Goal: Find specific page/section: Find specific page/section

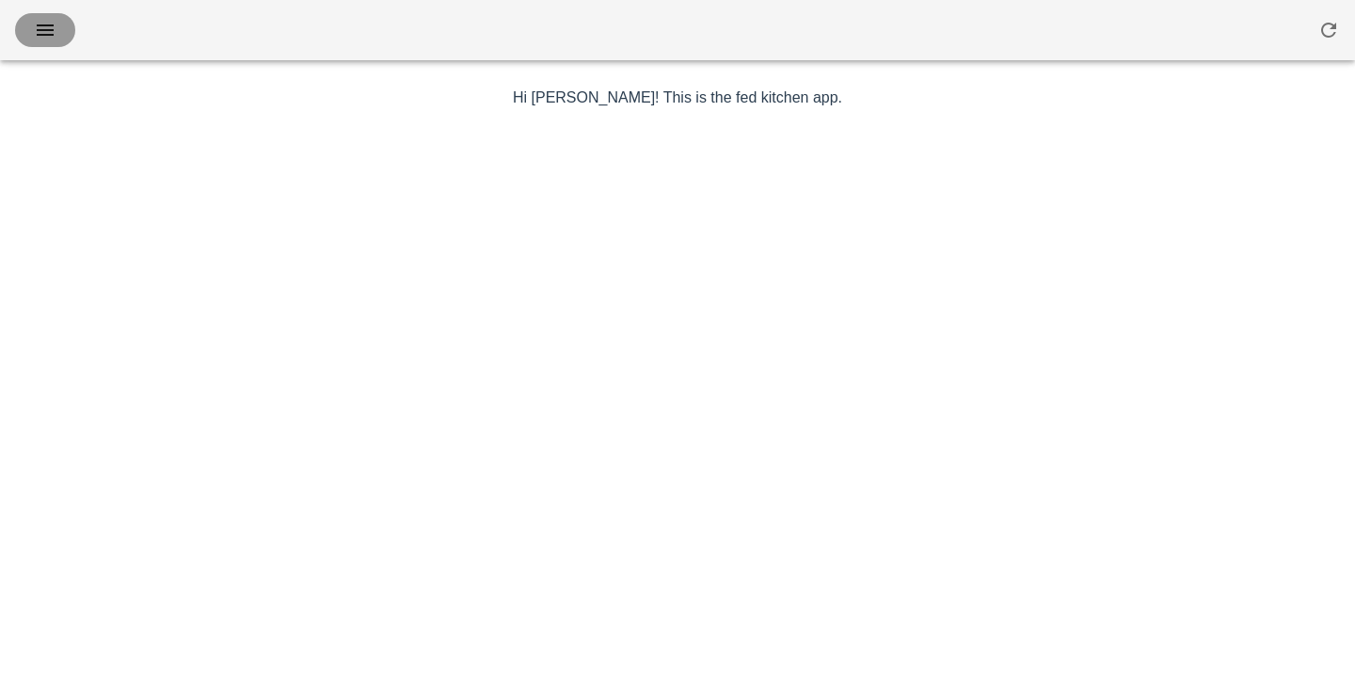
click at [48, 27] on icon "button" at bounding box center [45, 30] width 23 height 23
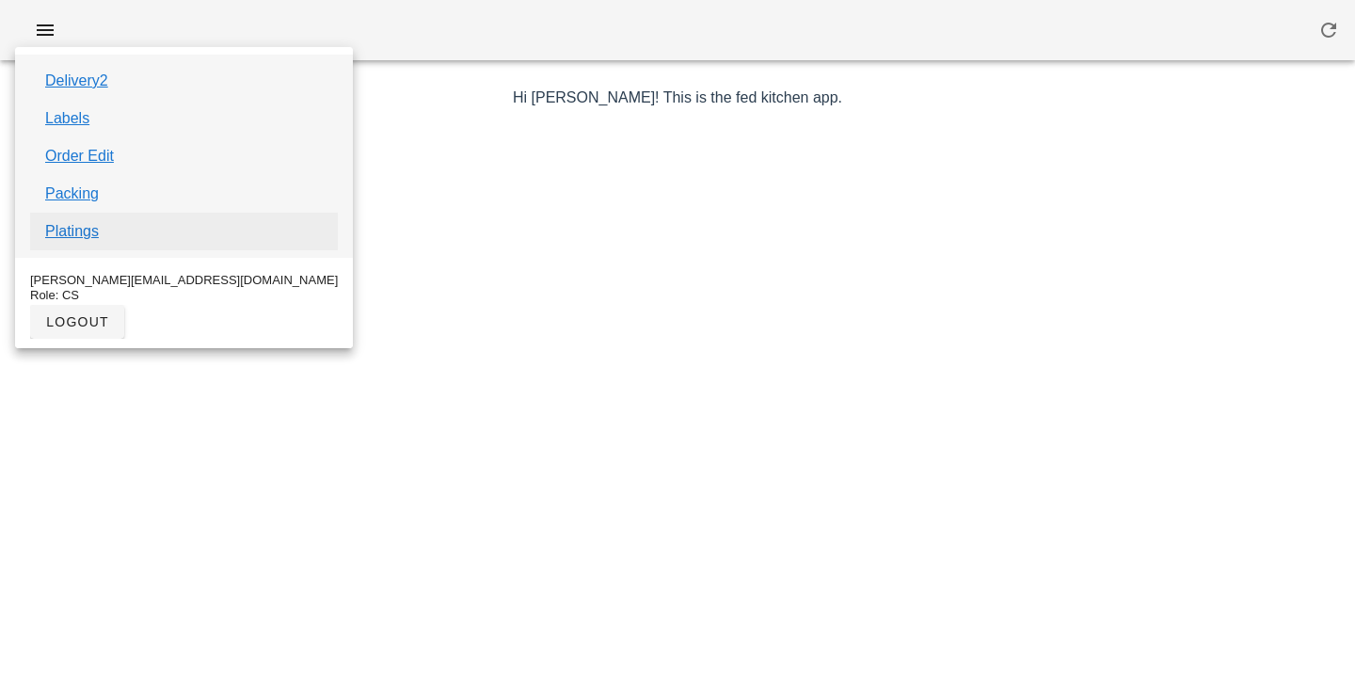
click at [62, 235] on link "Platings" at bounding box center [72, 231] width 54 height 23
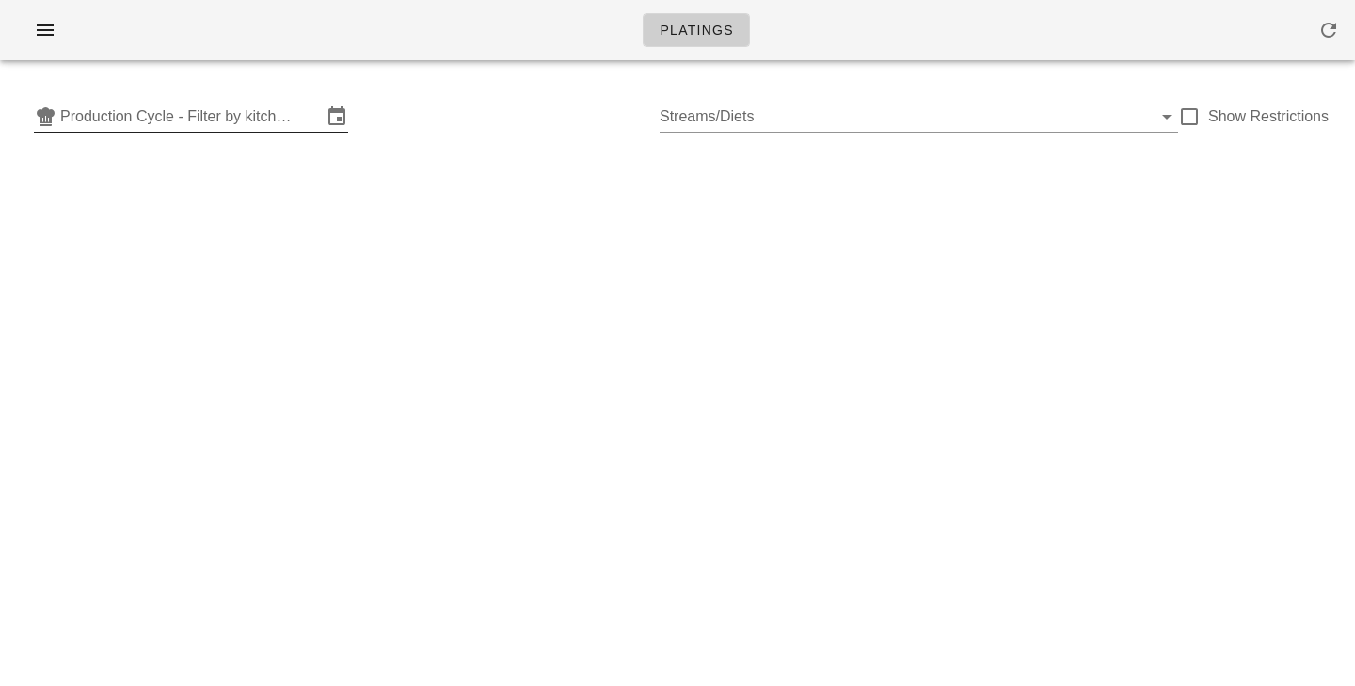
click at [201, 118] on input "Production Cycle - Filter by kitchen production schedules" at bounding box center [191, 117] width 262 height 30
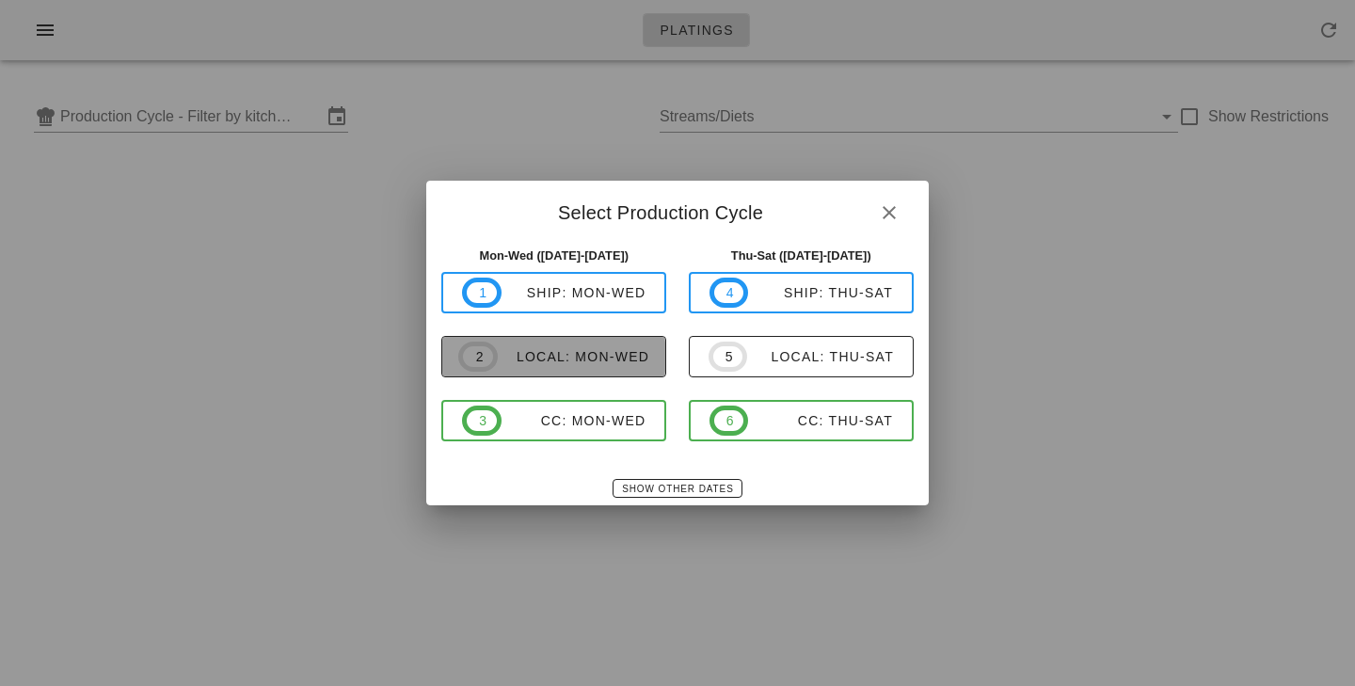
click at [590, 360] on div "local: Mon-Wed" at bounding box center [574, 356] width 152 height 15
type input "local: Mon-Wed ([DATE]-[DATE])"
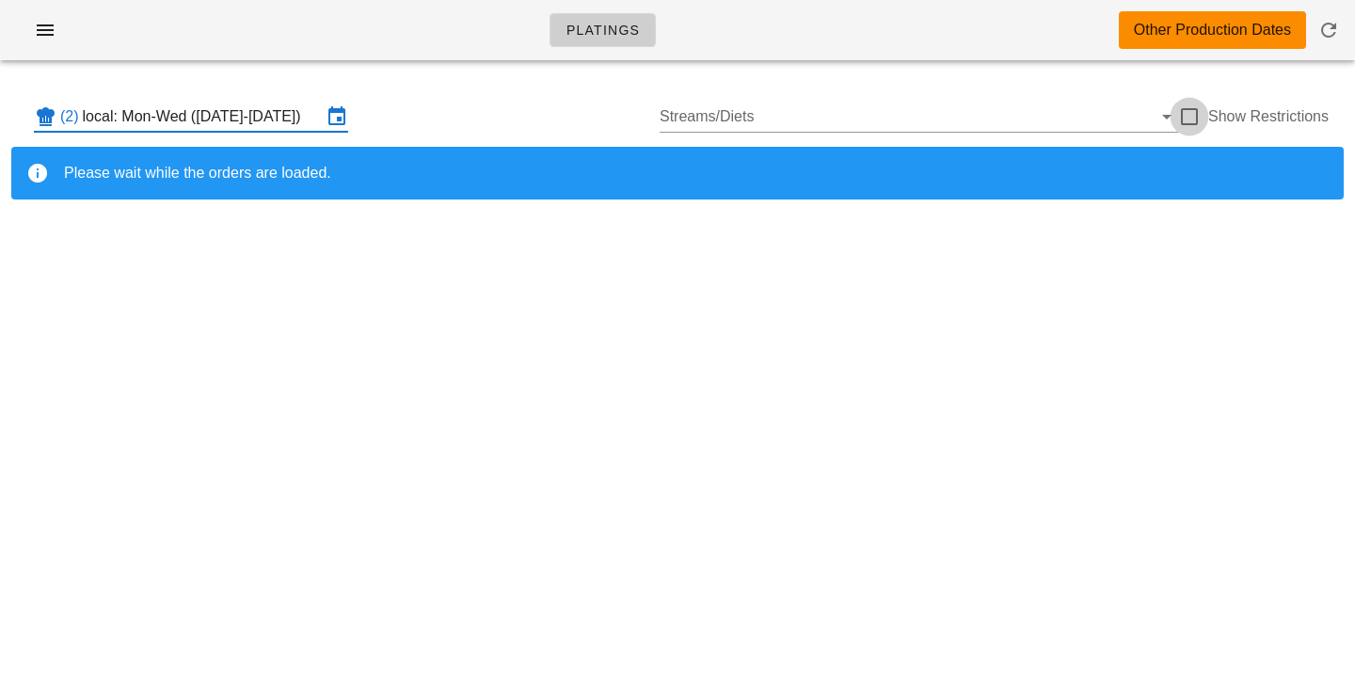
click at [1190, 119] on div at bounding box center [1190, 117] width 32 height 32
checkbox input "true"
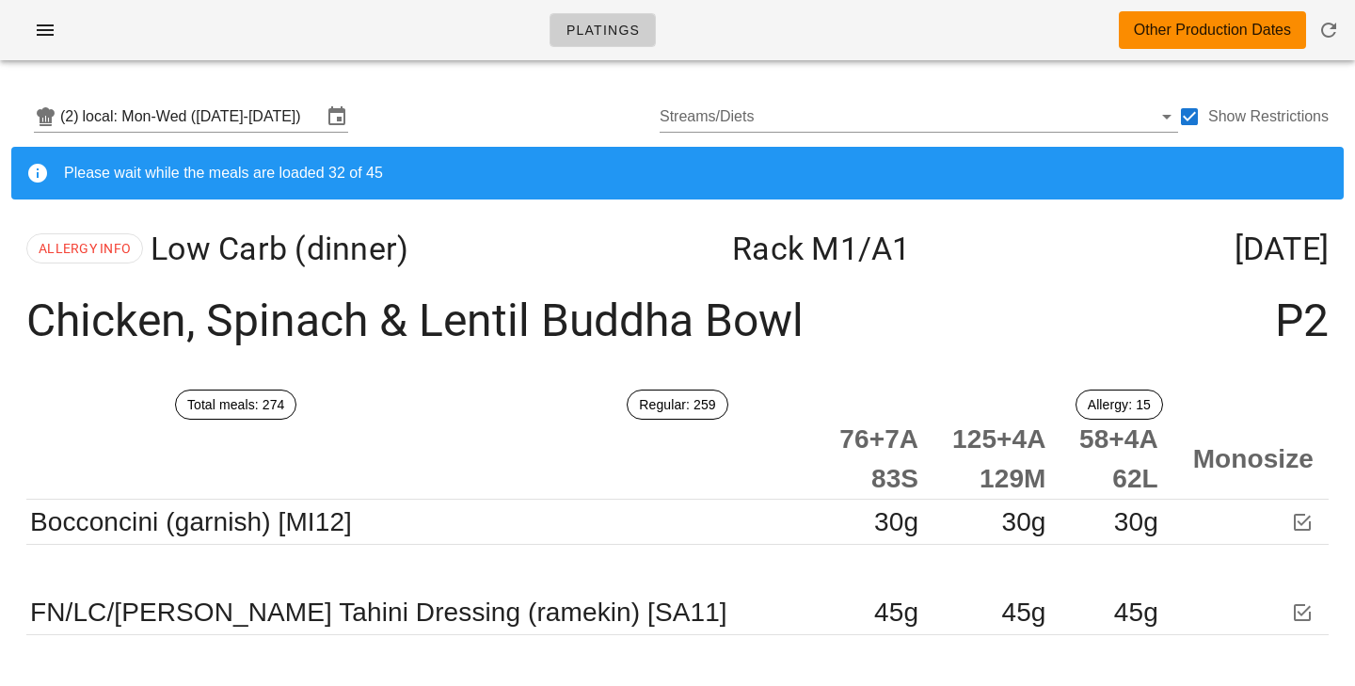
click at [545, 94] on div "(2) local: Mon-Wed (Sep 29-Oct 1) Streams/Diets Show Restrictions" at bounding box center [677, 117] width 1333 height 60
click at [272, 117] on input "local: Mon-Wed ([DATE]-[DATE])" at bounding box center [202, 117] width 239 height 30
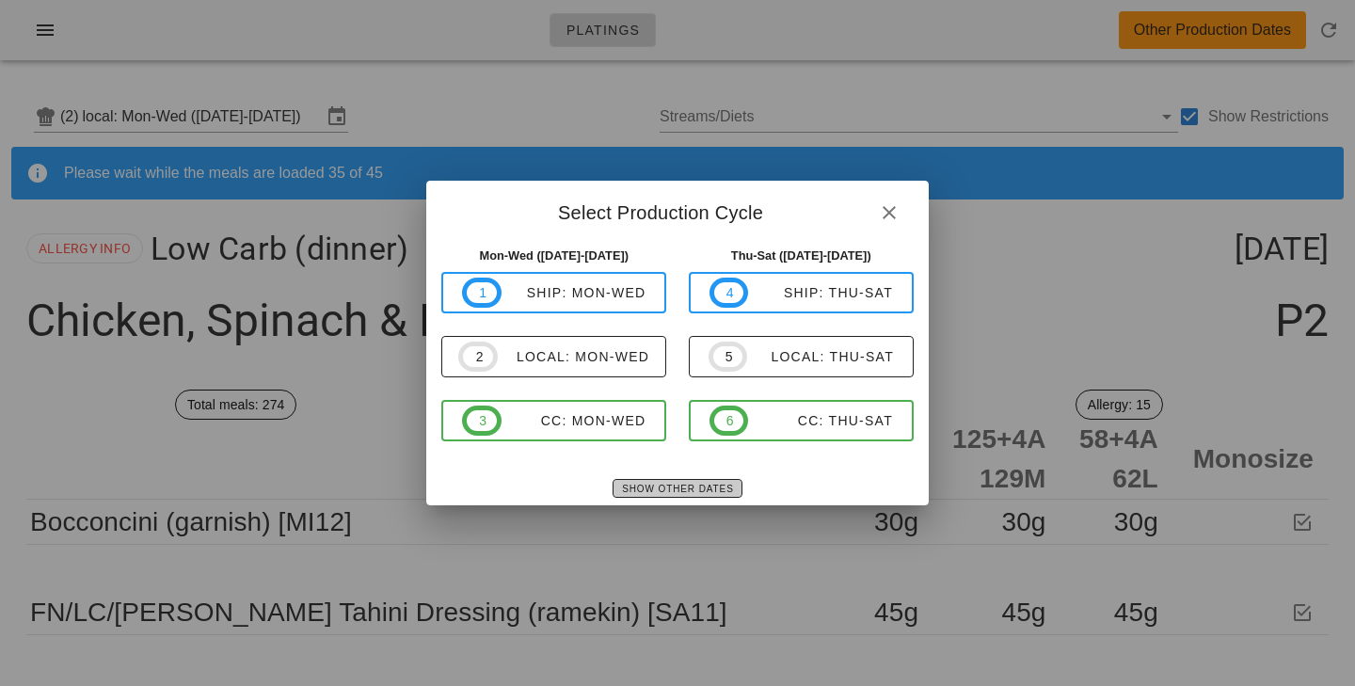
click at [663, 489] on span "Show Other Dates" at bounding box center [677, 489] width 112 height 10
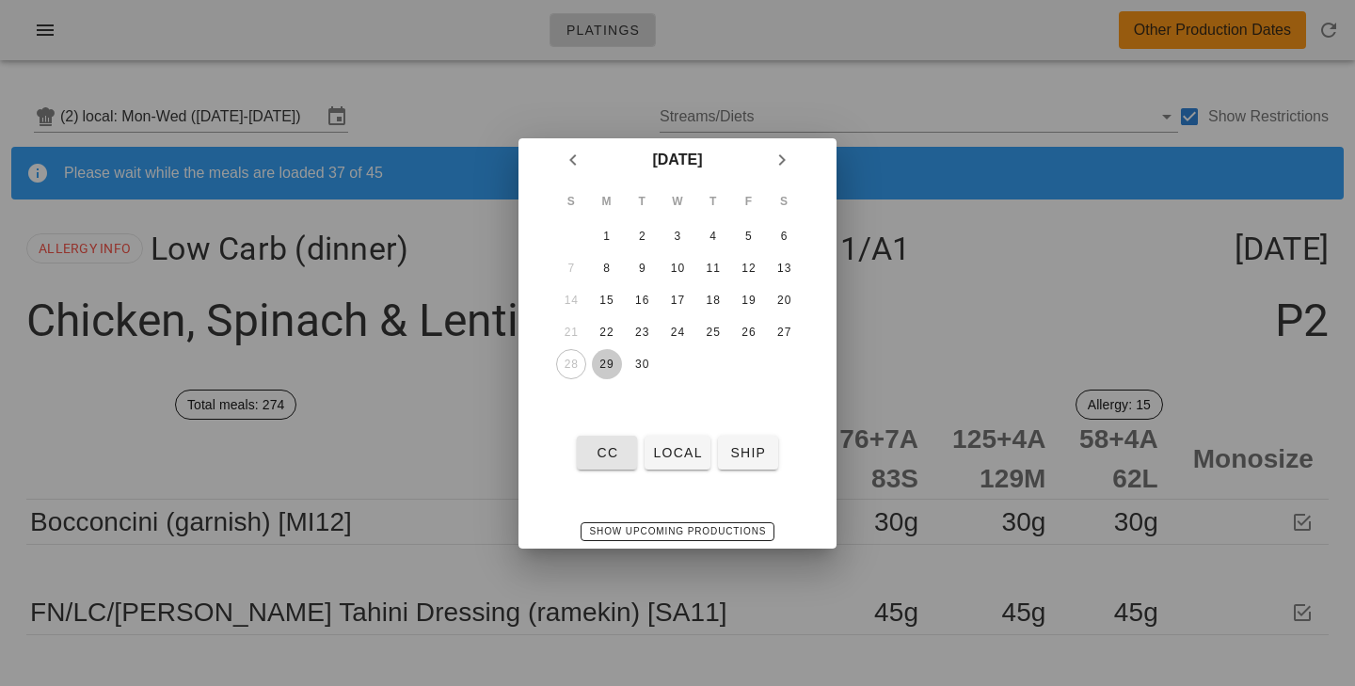
click at [600, 367] on div "29" at bounding box center [607, 364] width 30 height 13
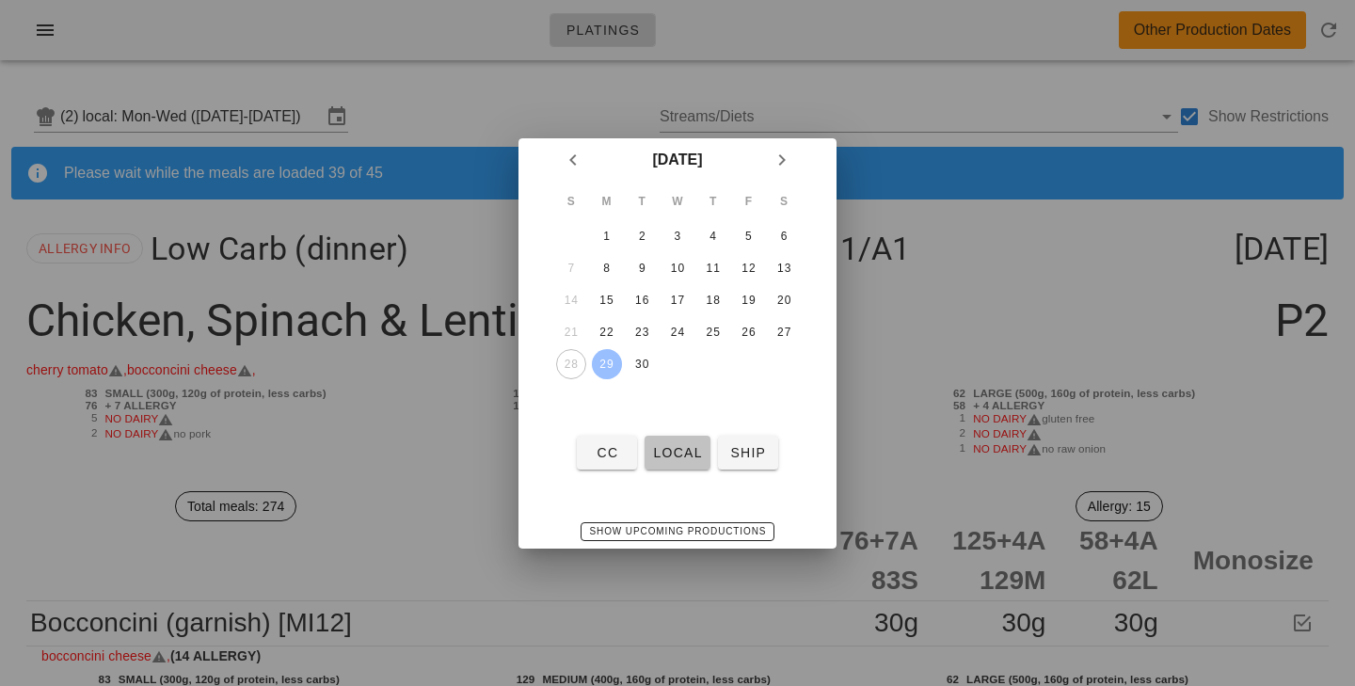
click at [681, 455] on span "local" at bounding box center [677, 452] width 50 height 15
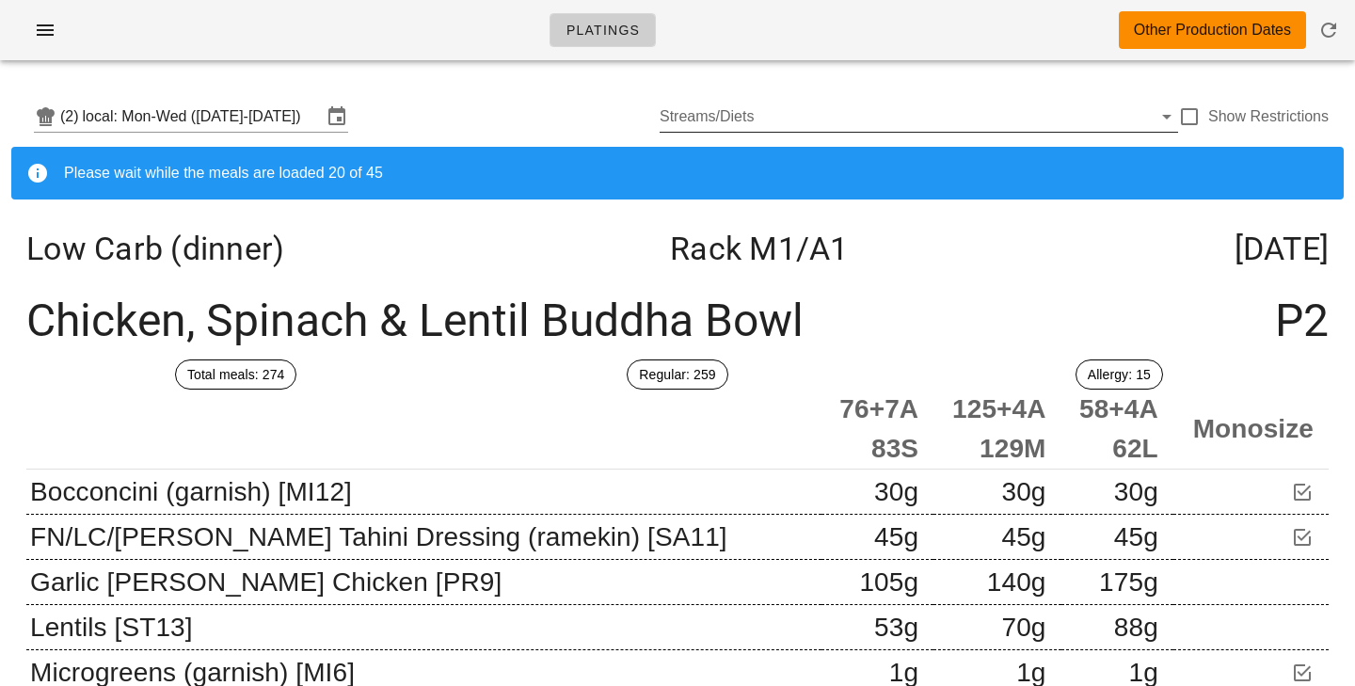
click at [1184, 116] on div at bounding box center [1190, 117] width 32 height 32
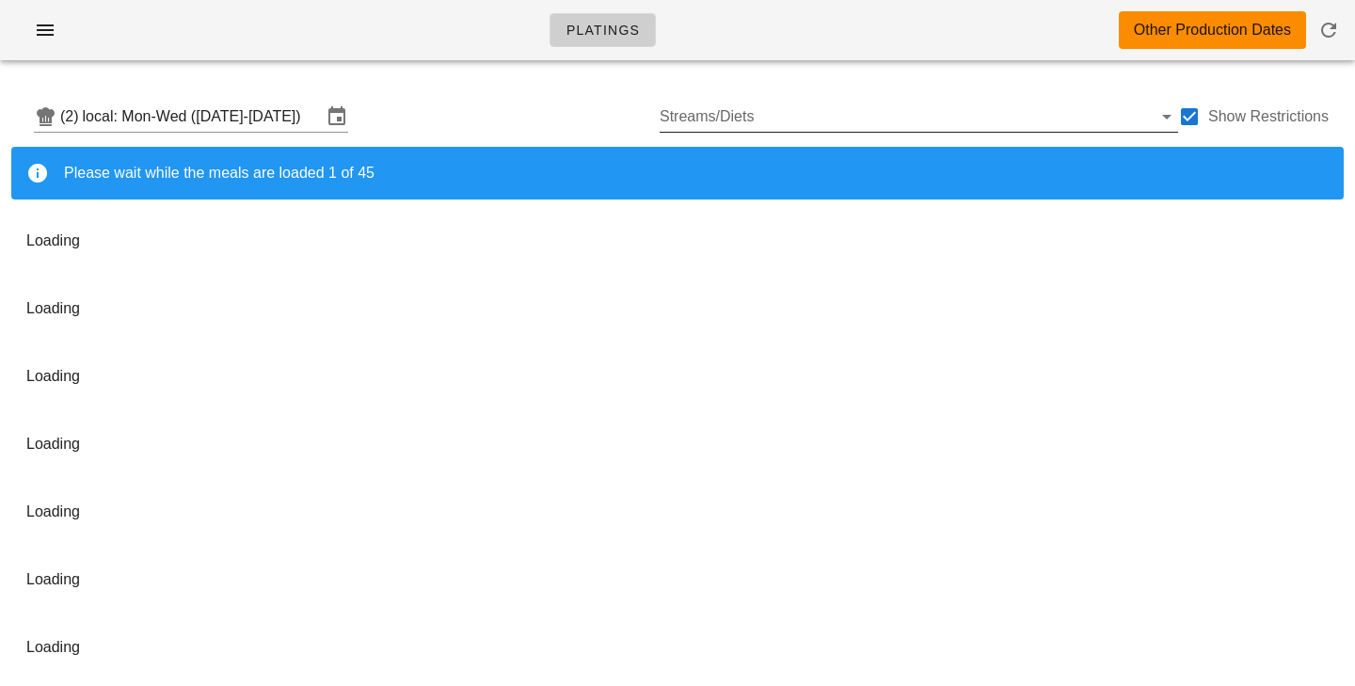
checkbox input "true"
click at [452, 112] on div "(2) local: Mon-Wed ([DATE]-[DATE]) Streams/Diets Show Restrictions" at bounding box center [677, 117] width 1333 height 60
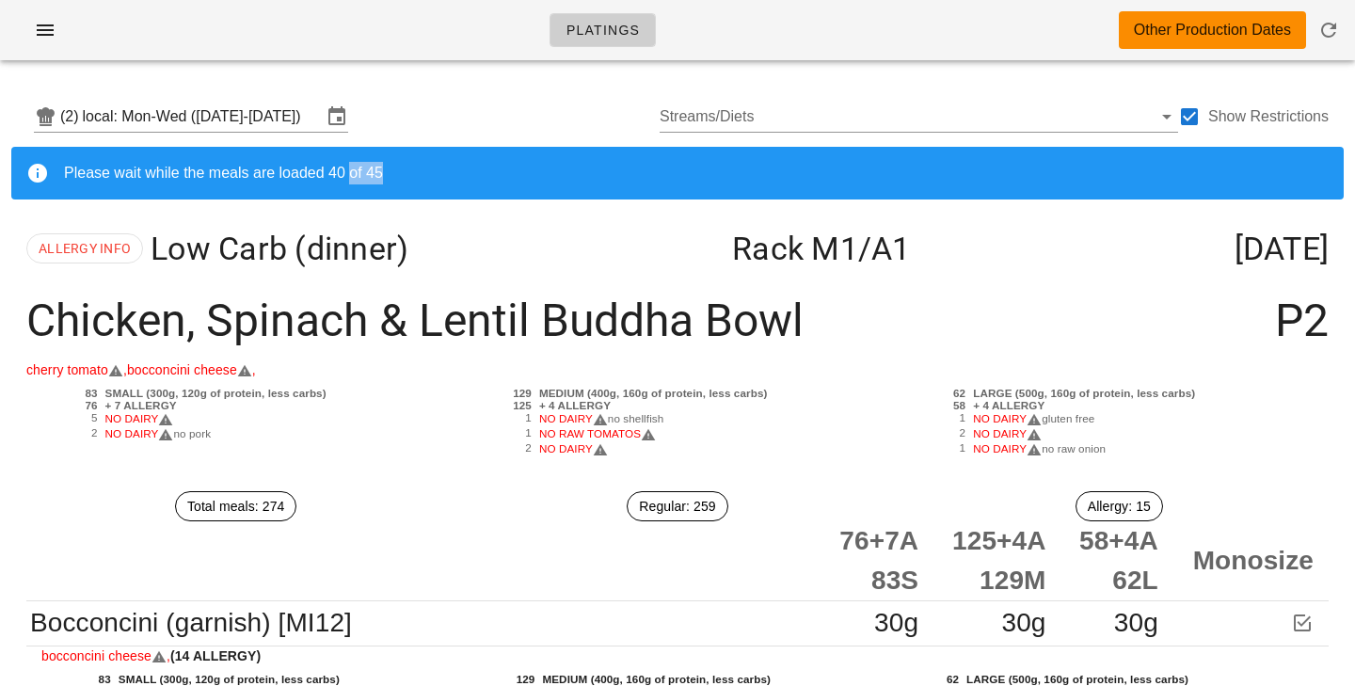
drag, startPoint x: 347, startPoint y: 167, endPoint x: 375, endPoint y: 167, distance: 27.3
click at [375, 167] on span "Please wait while the meals are loaded 40 of 45" at bounding box center [223, 173] width 319 height 16
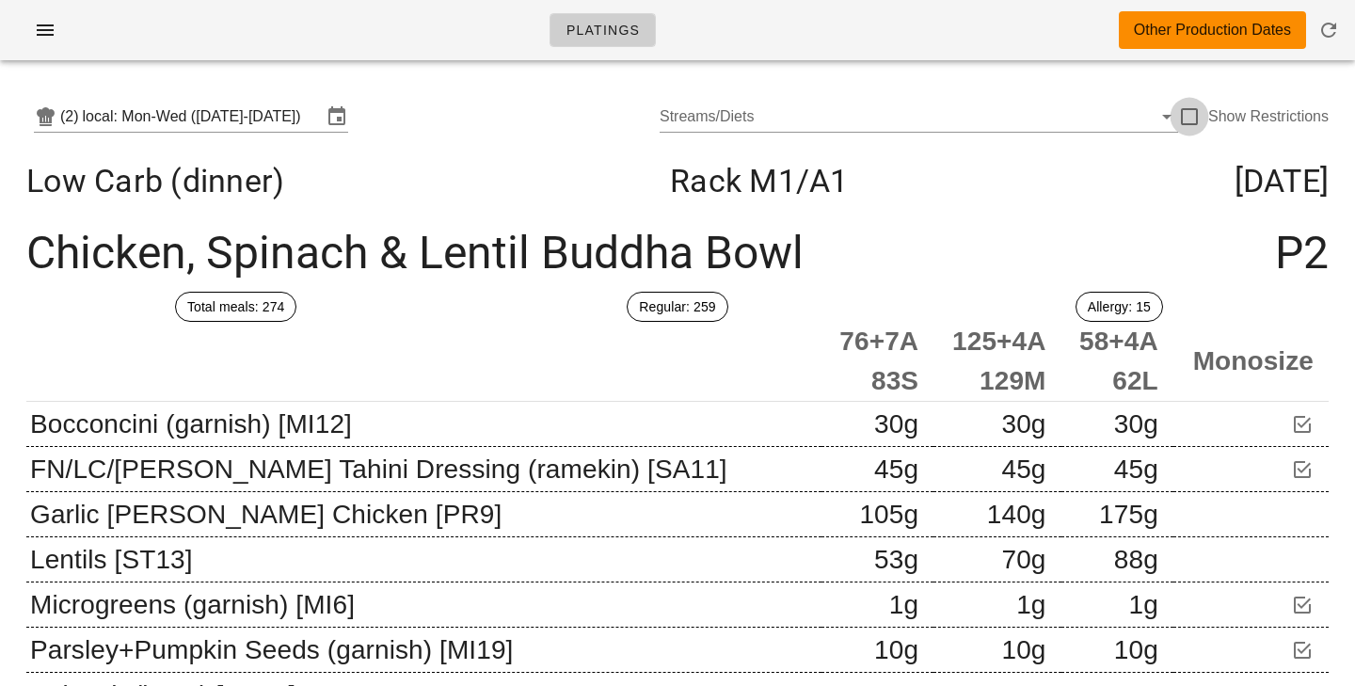
click at [1198, 120] on div at bounding box center [1190, 117] width 32 height 32
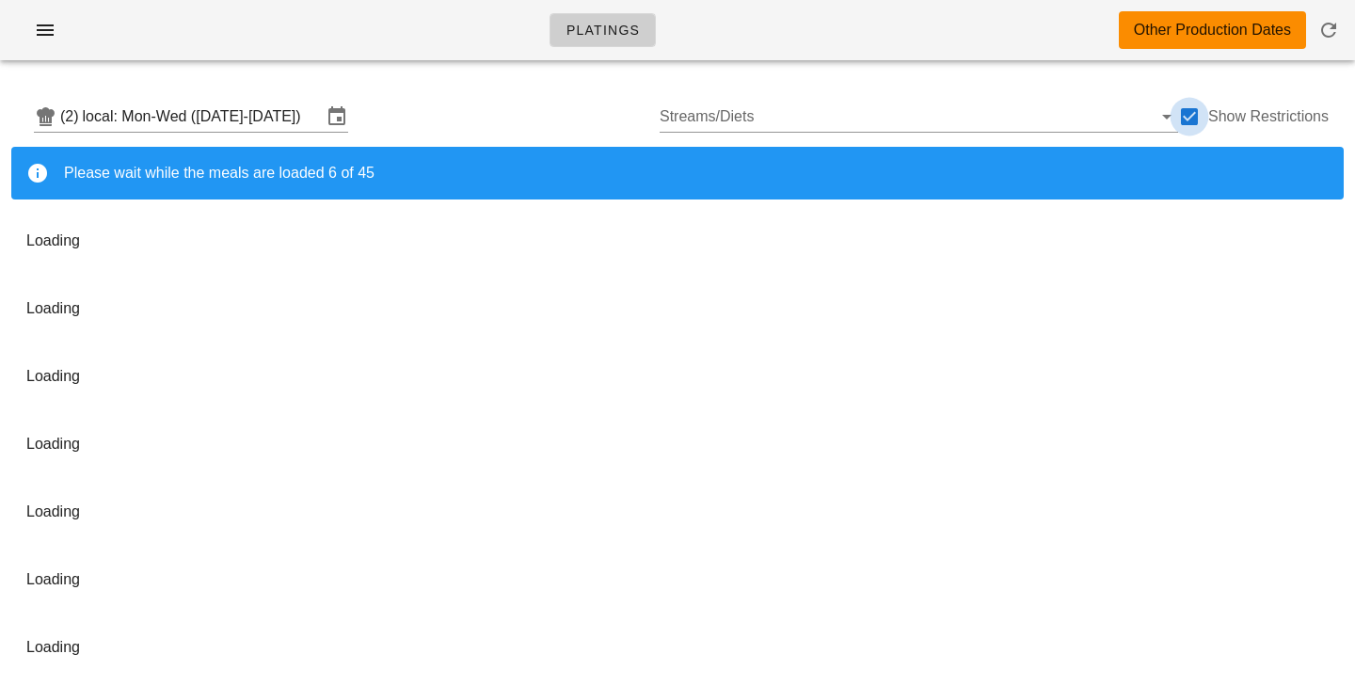
click at [1179, 120] on div at bounding box center [1190, 117] width 32 height 32
click at [1188, 115] on div at bounding box center [1190, 117] width 32 height 32
click at [1193, 120] on div at bounding box center [1190, 117] width 32 height 32
click at [1193, 121] on div at bounding box center [1190, 117] width 32 height 32
checkbox input "true"
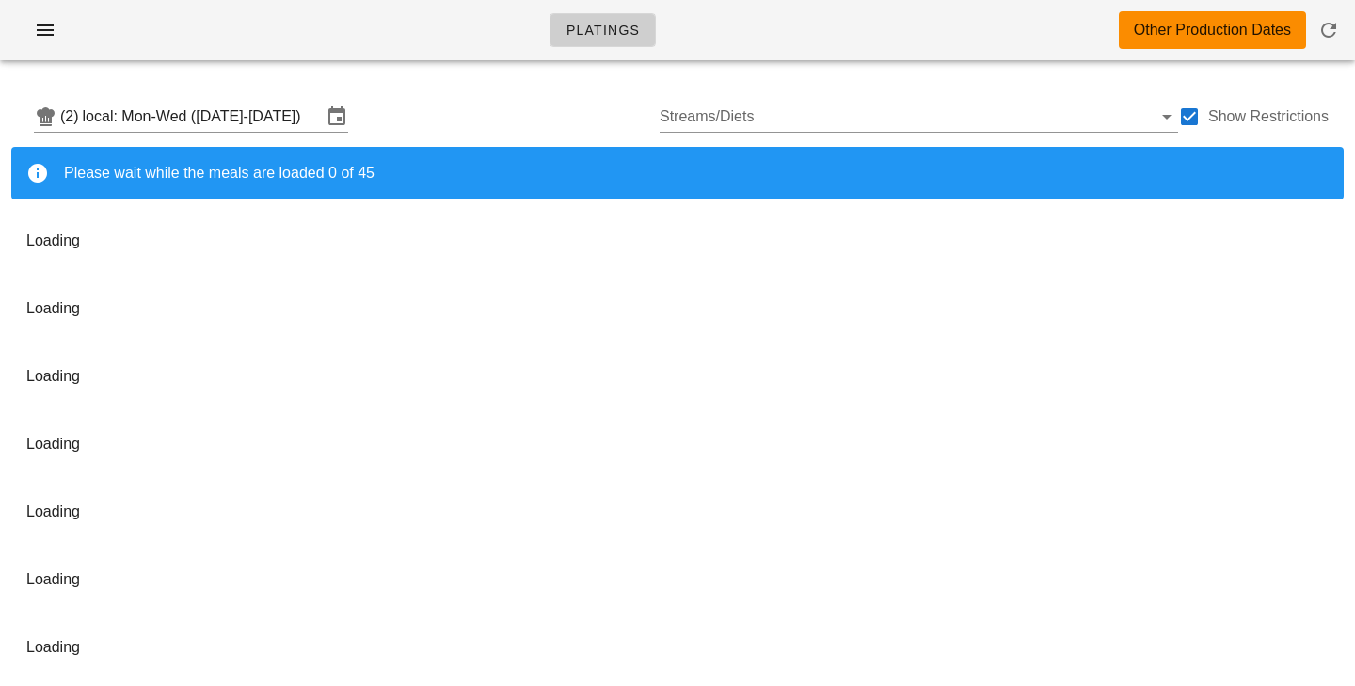
click at [524, 117] on div "(2) local: Mon-Wed (Sep 29-Oct 1) Streams/Diets Show Restrictions" at bounding box center [677, 117] width 1333 height 60
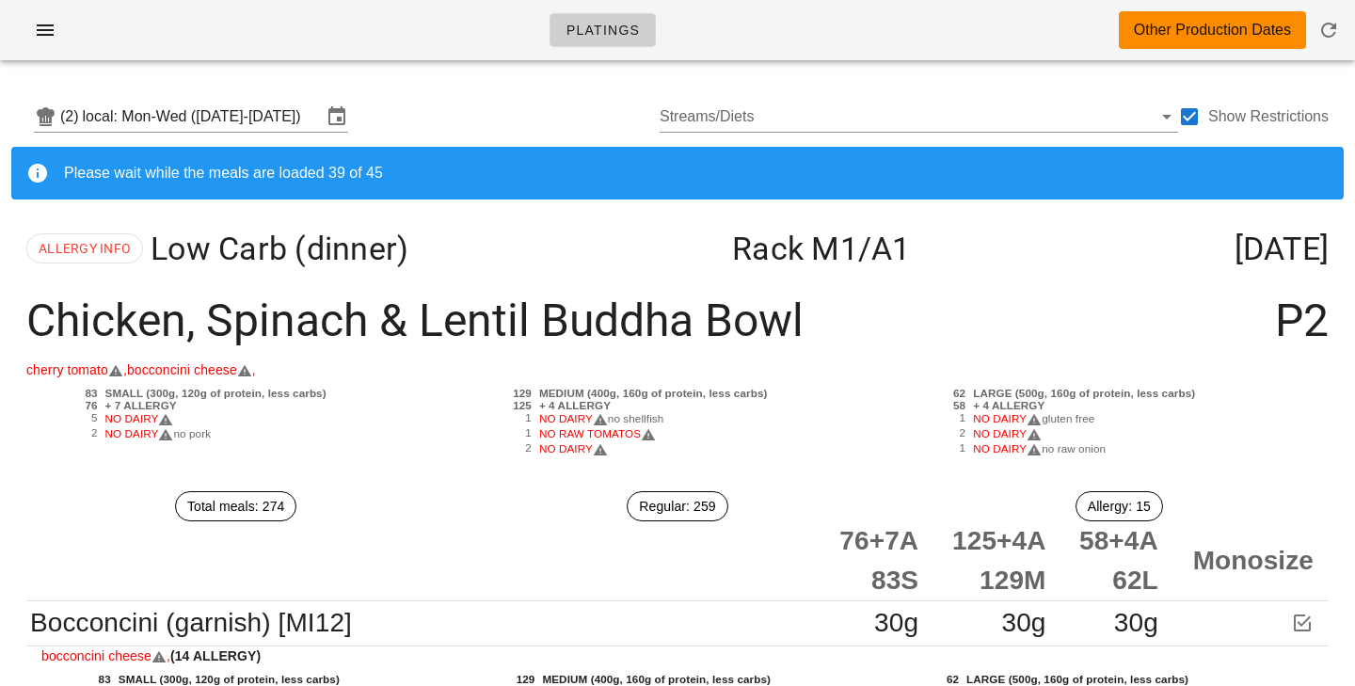
drag, startPoint x: 349, startPoint y: 169, endPoint x: 391, endPoint y: 169, distance: 41.4
click at [391, 169] on div "Please wait while the meals are loaded 39 of 45" at bounding box center [696, 173] width 1265 height 23
click at [391, 168] on div "Please wait while the meals are loaded 39 of 45" at bounding box center [696, 173] width 1265 height 23
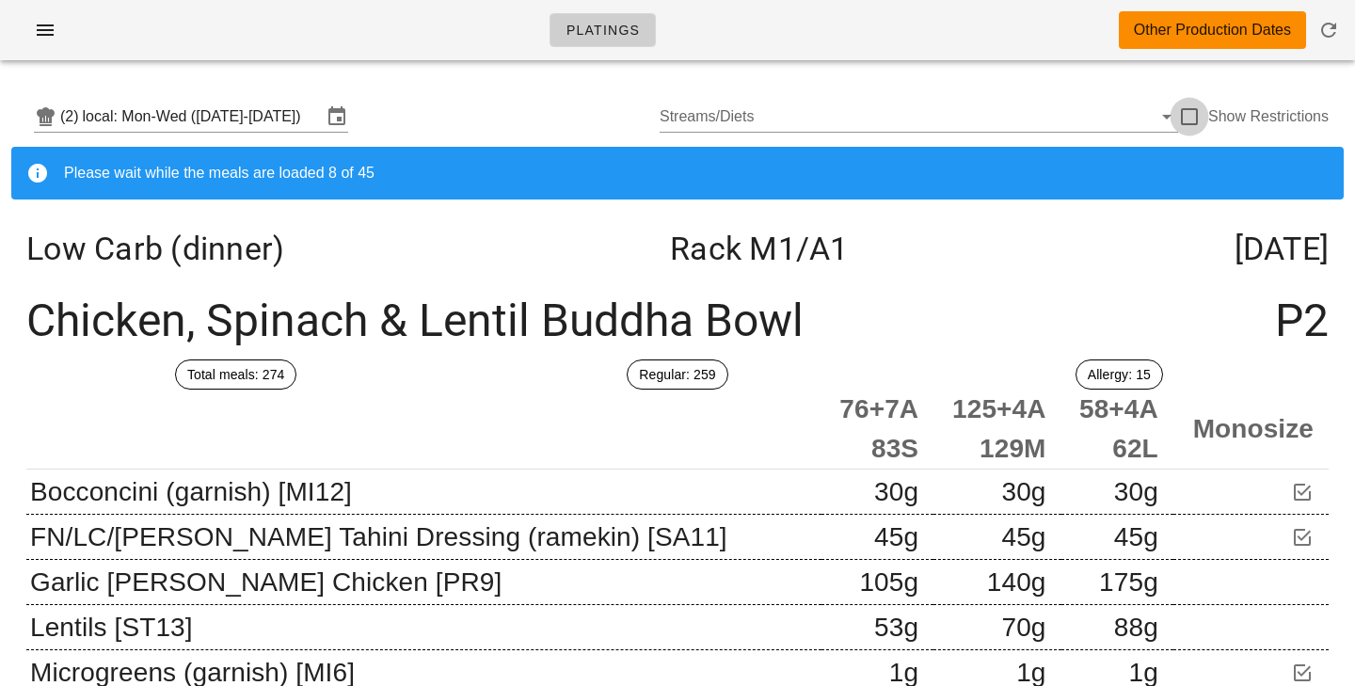
click at [1186, 120] on div at bounding box center [1190, 117] width 32 height 32
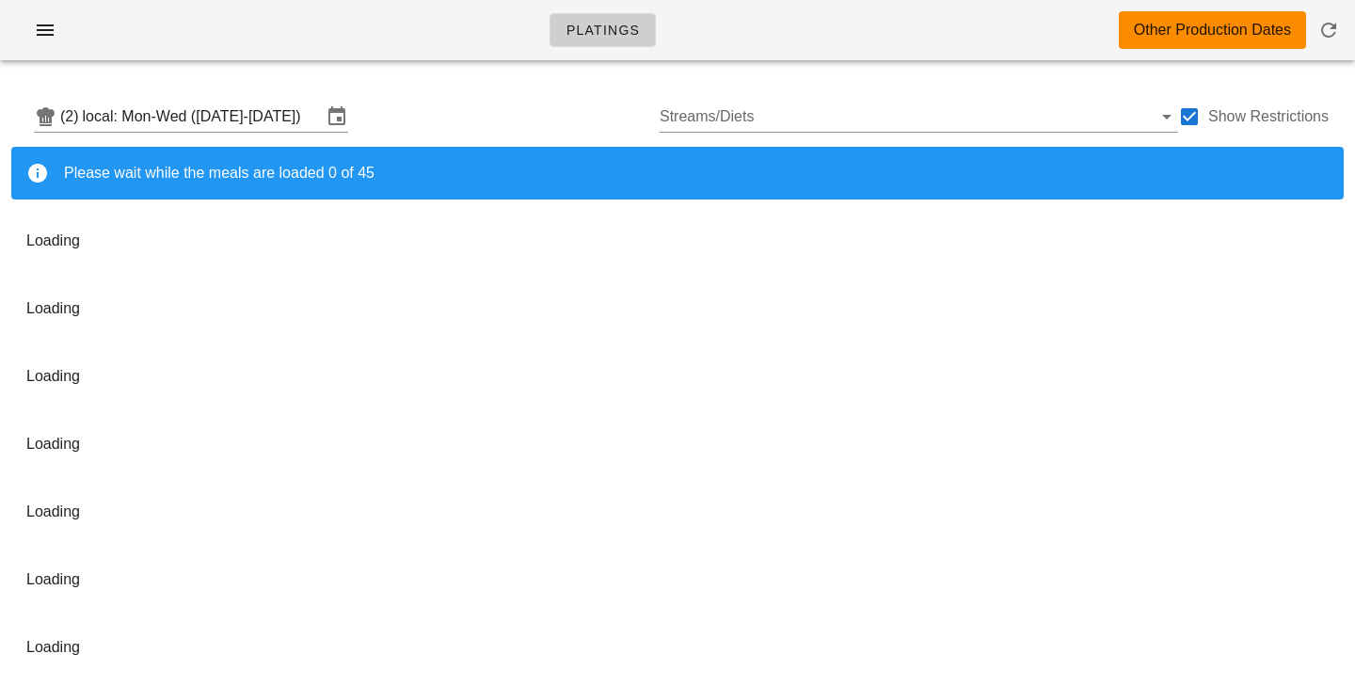
checkbox input "true"
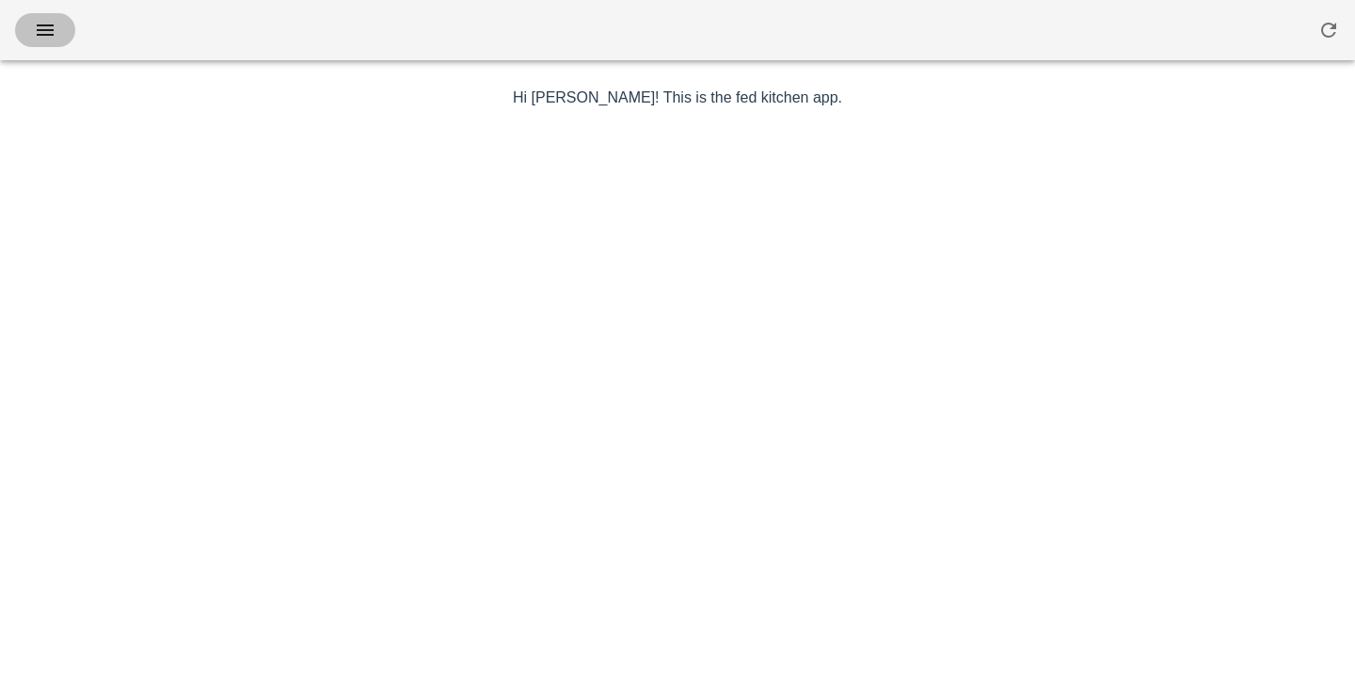
click at [41, 28] on icon "button" at bounding box center [45, 30] width 23 height 23
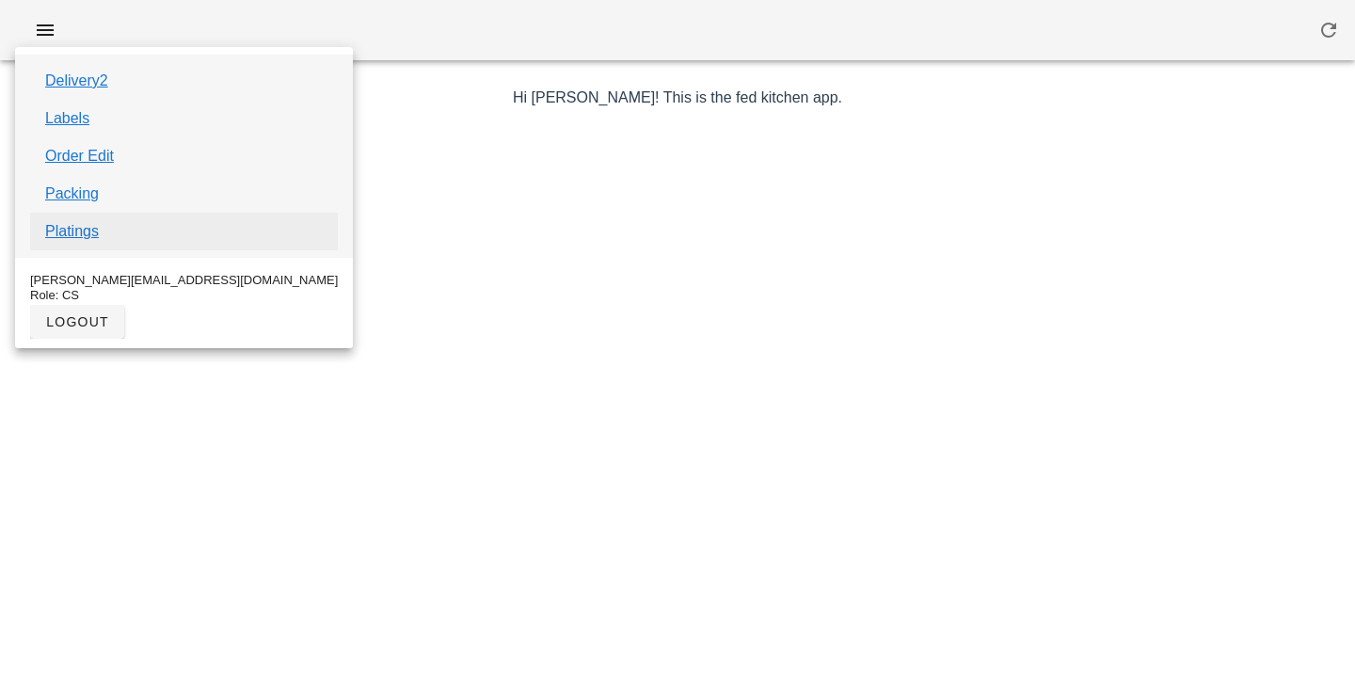
click at [76, 234] on link "Platings" at bounding box center [72, 231] width 54 height 23
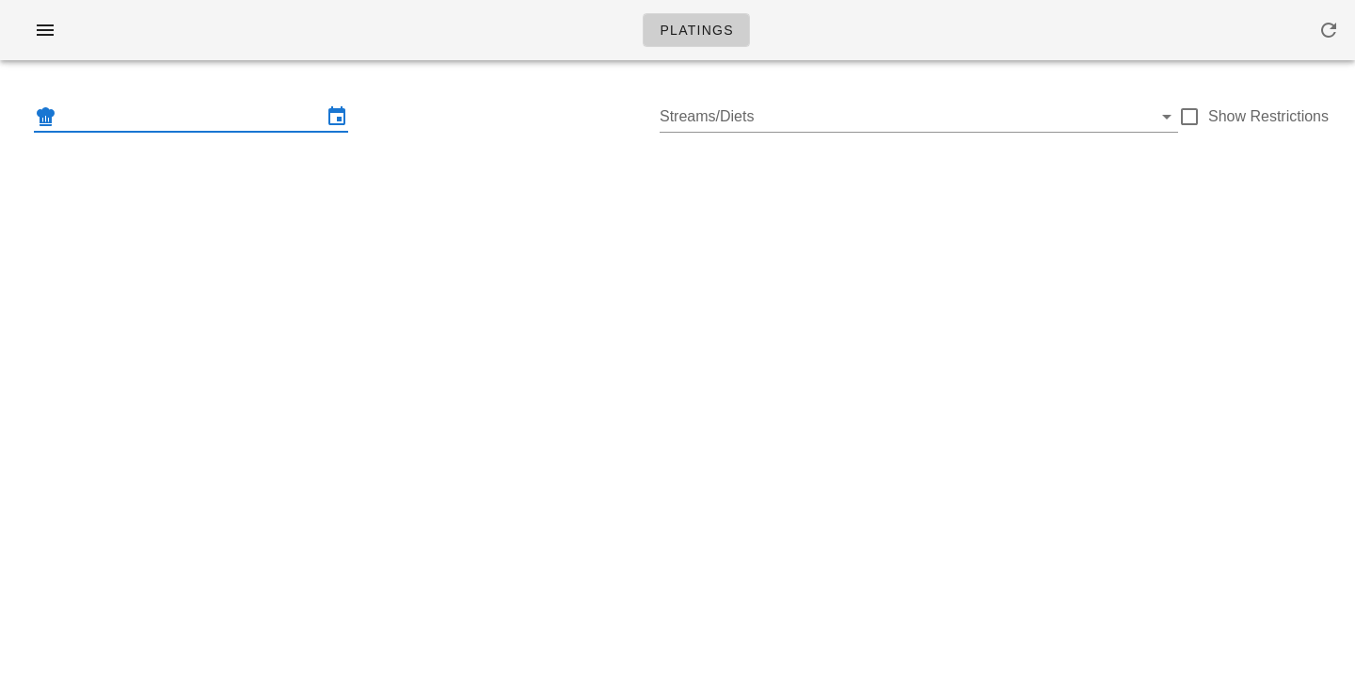
click at [166, 114] on input "text" at bounding box center [191, 117] width 262 height 30
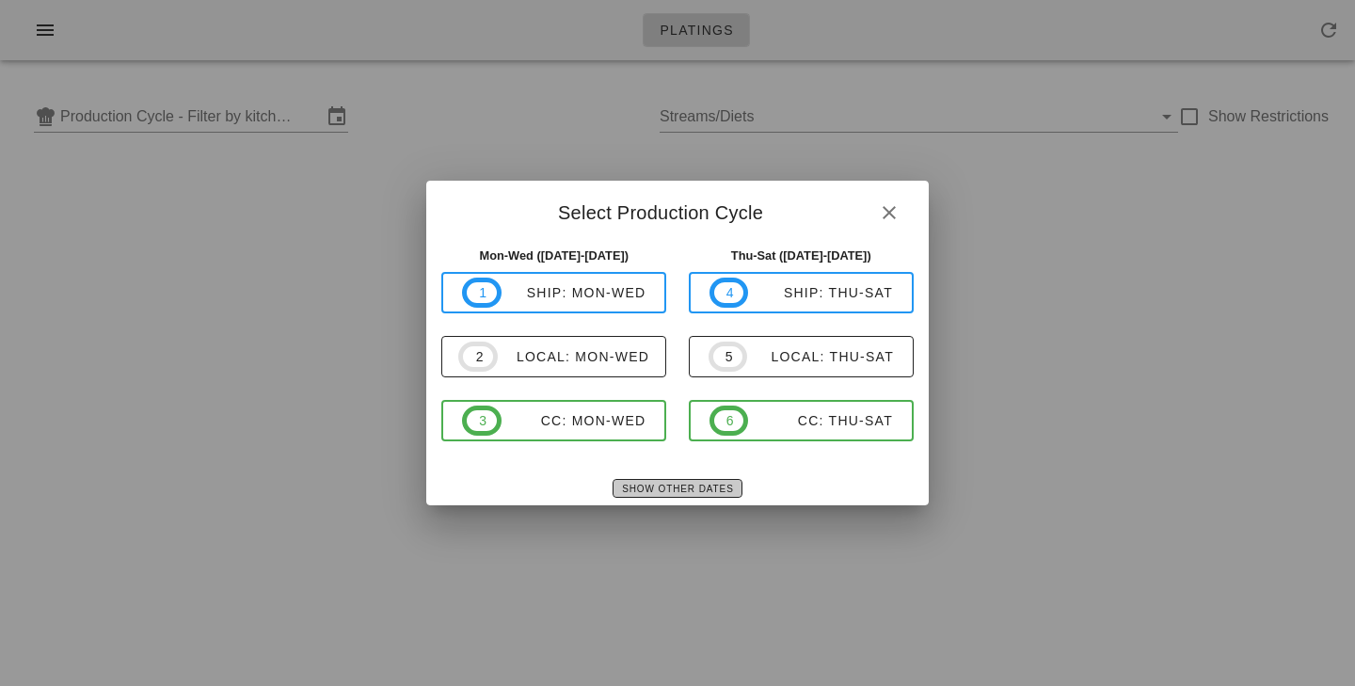
click at [645, 486] on span "Show Other Dates" at bounding box center [677, 489] width 112 height 10
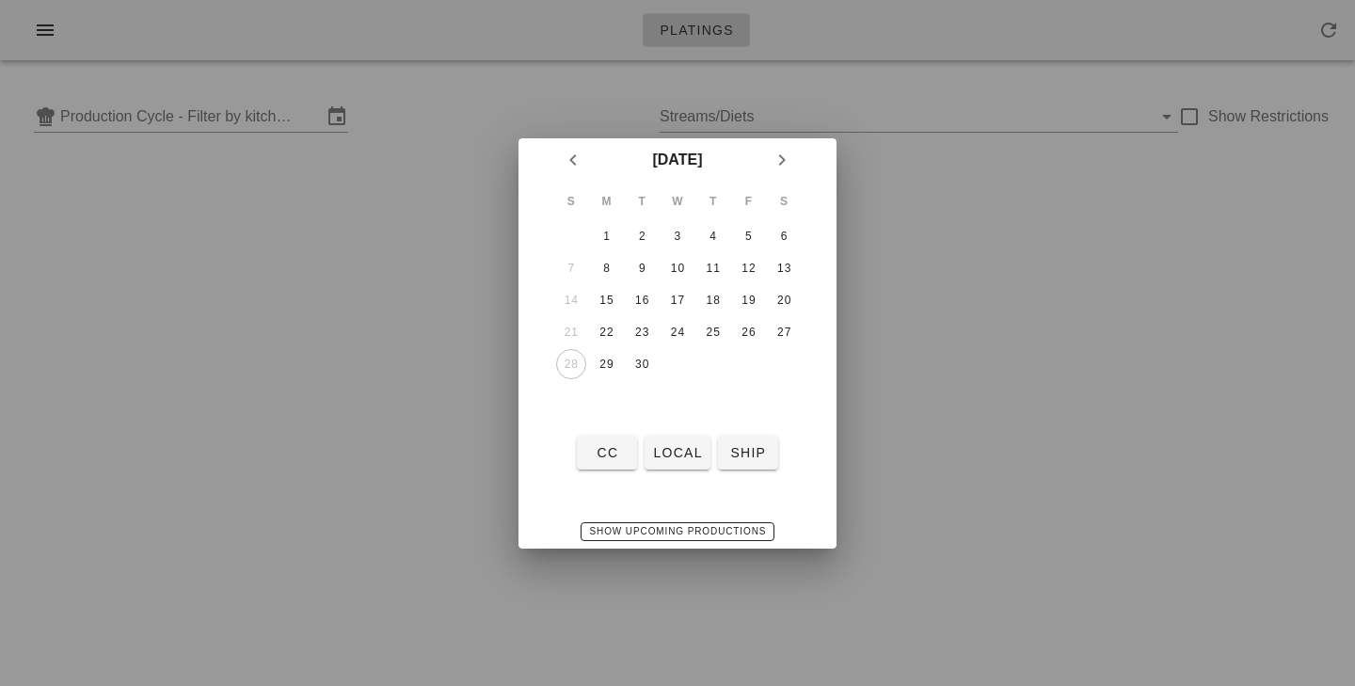
click at [577, 360] on td "28" at bounding box center [571, 364] width 34 height 30
click at [609, 367] on div "29" at bounding box center [607, 364] width 30 height 13
click at [668, 446] on span "local" at bounding box center [677, 452] width 50 height 15
type input "local: Mon-Wed ([DATE]-[DATE])"
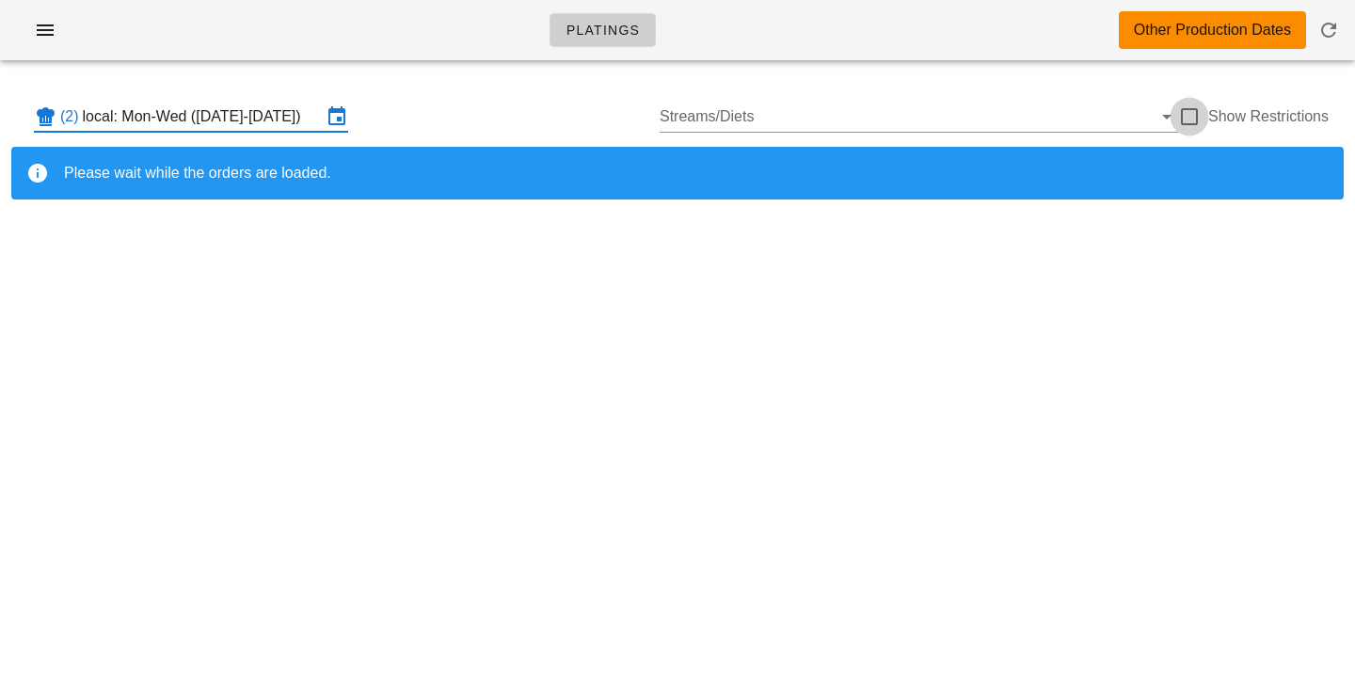
click at [1187, 122] on div at bounding box center [1190, 117] width 32 height 32
checkbox input "true"
click at [1061, 89] on div "(2) local: Mon-Wed (Sep 29-Oct 1) Streams/Diets Show Restrictions" at bounding box center [677, 117] width 1333 height 60
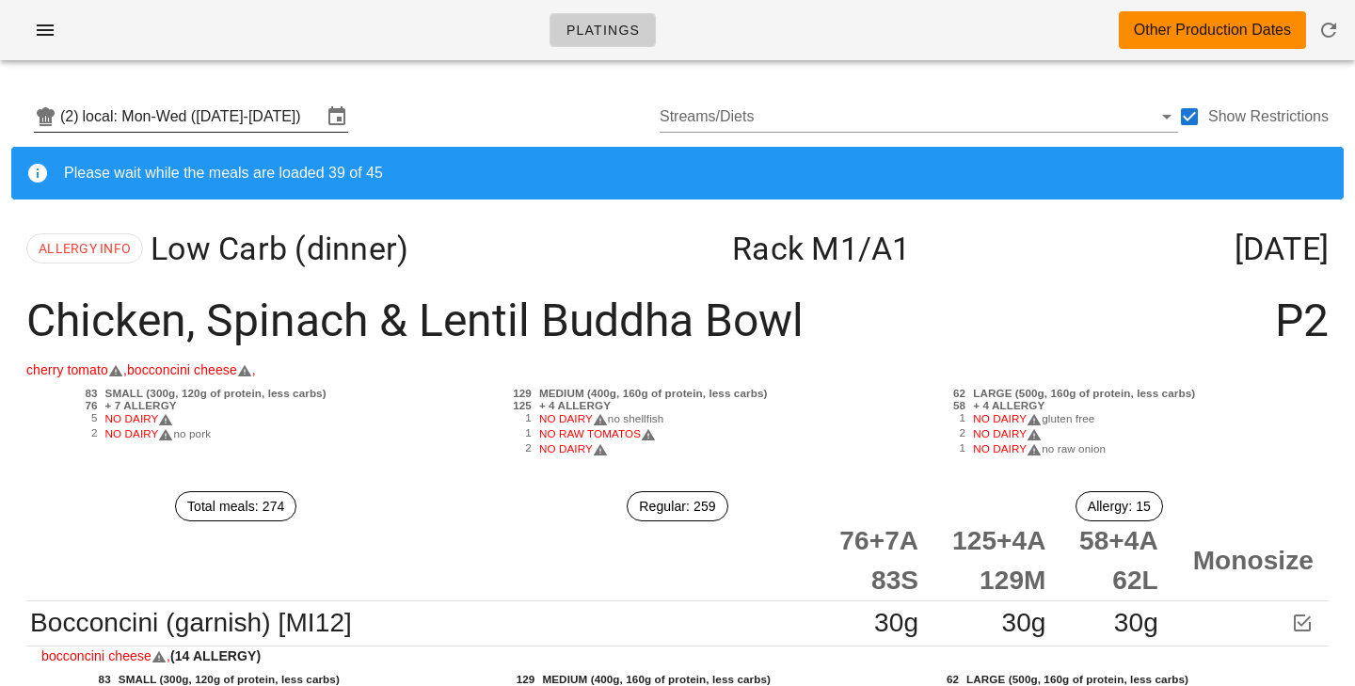
click at [231, 119] on input "local: Mon-Wed ([DATE]-[DATE])" at bounding box center [202, 117] width 239 height 30
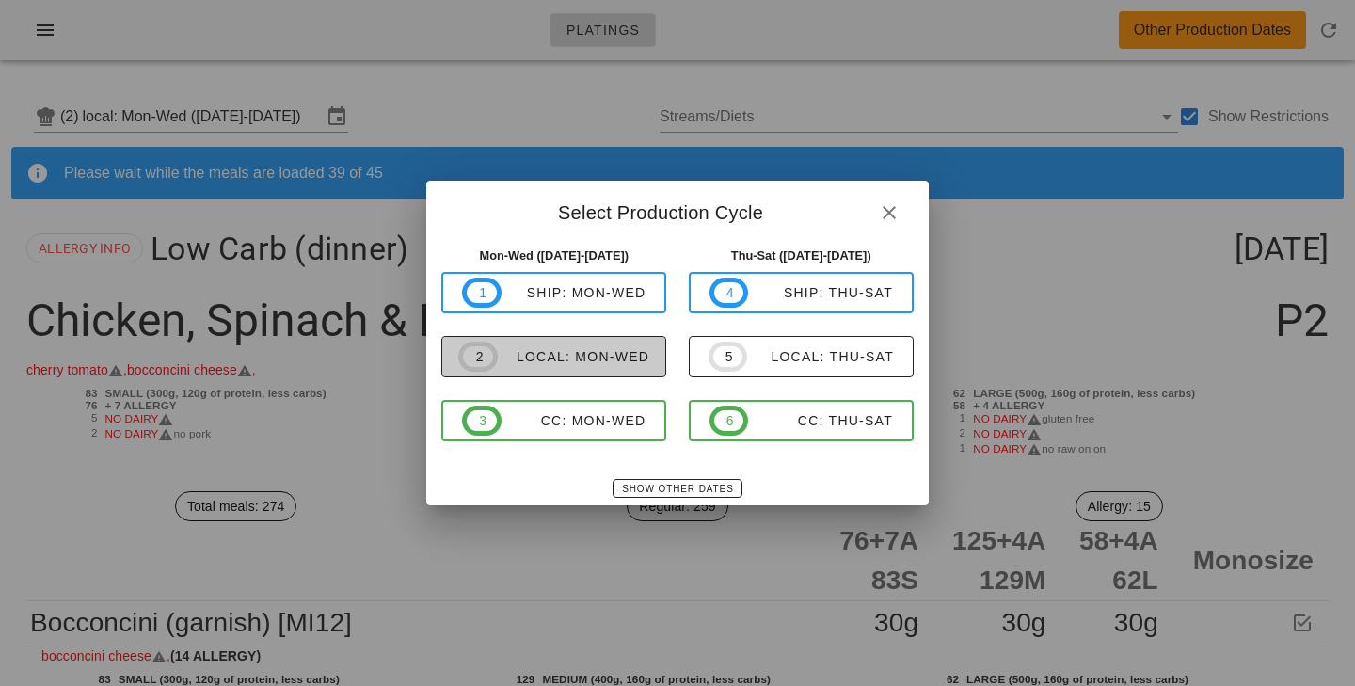
click at [624, 364] on div "local: Mon-Wed" at bounding box center [574, 356] width 152 height 15
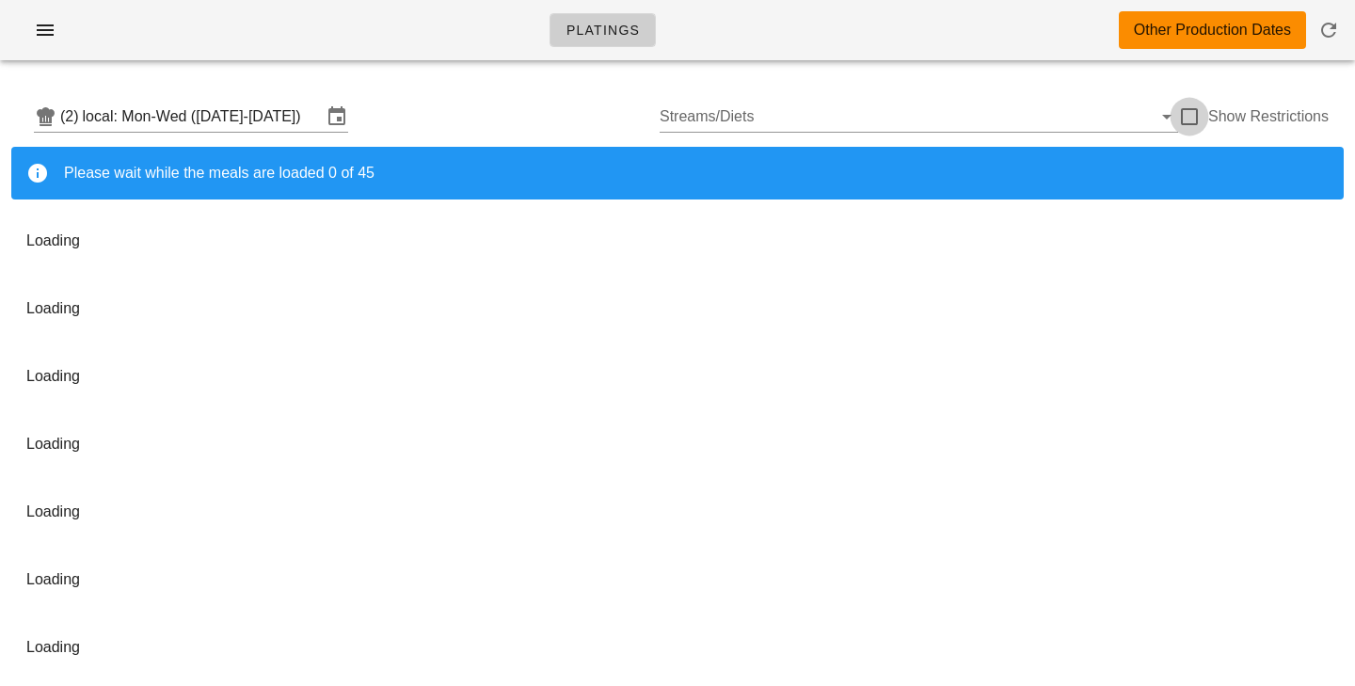
click at [1200, 103] on div at bounding box center [1190, 117] width 32 height 32
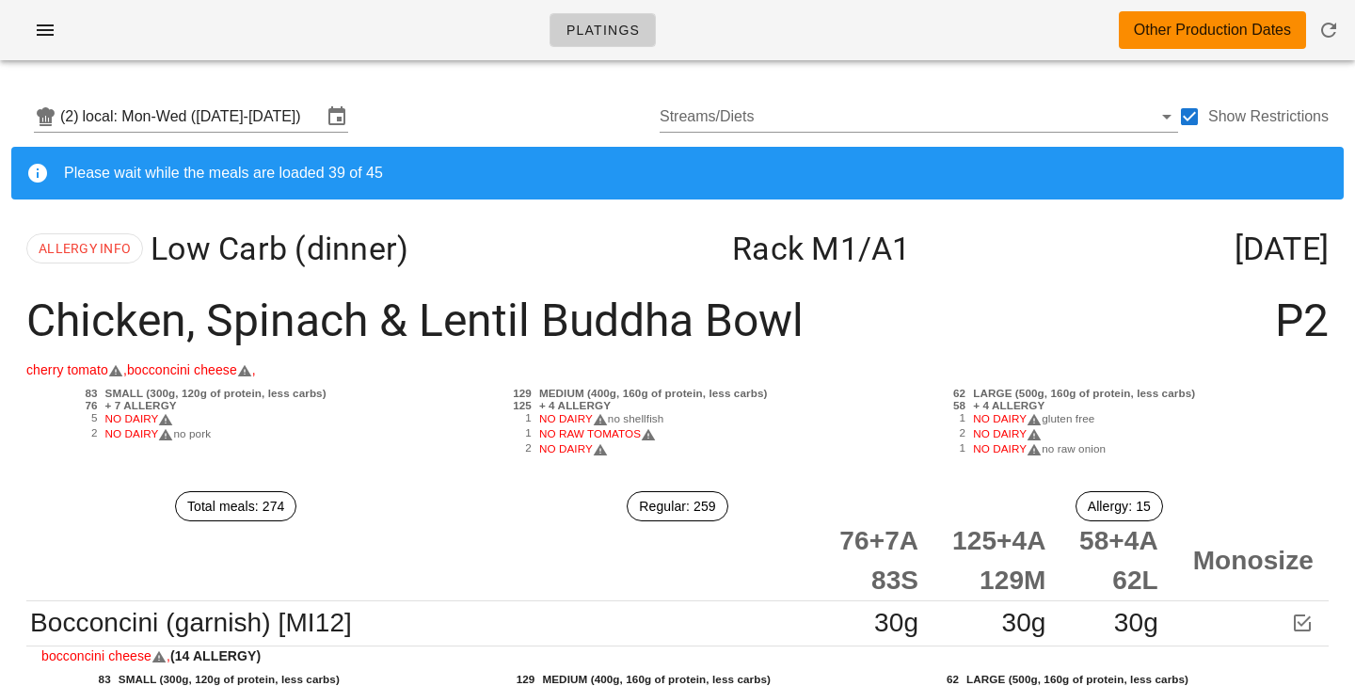
click at [376, 162] on div "Please wait while the meals are loaded 39 of 45" at bounding box center [677, 173] width 1333 height 53
click at [1185, 120] on div at bounding box center [1190, 117] width 32 height 32
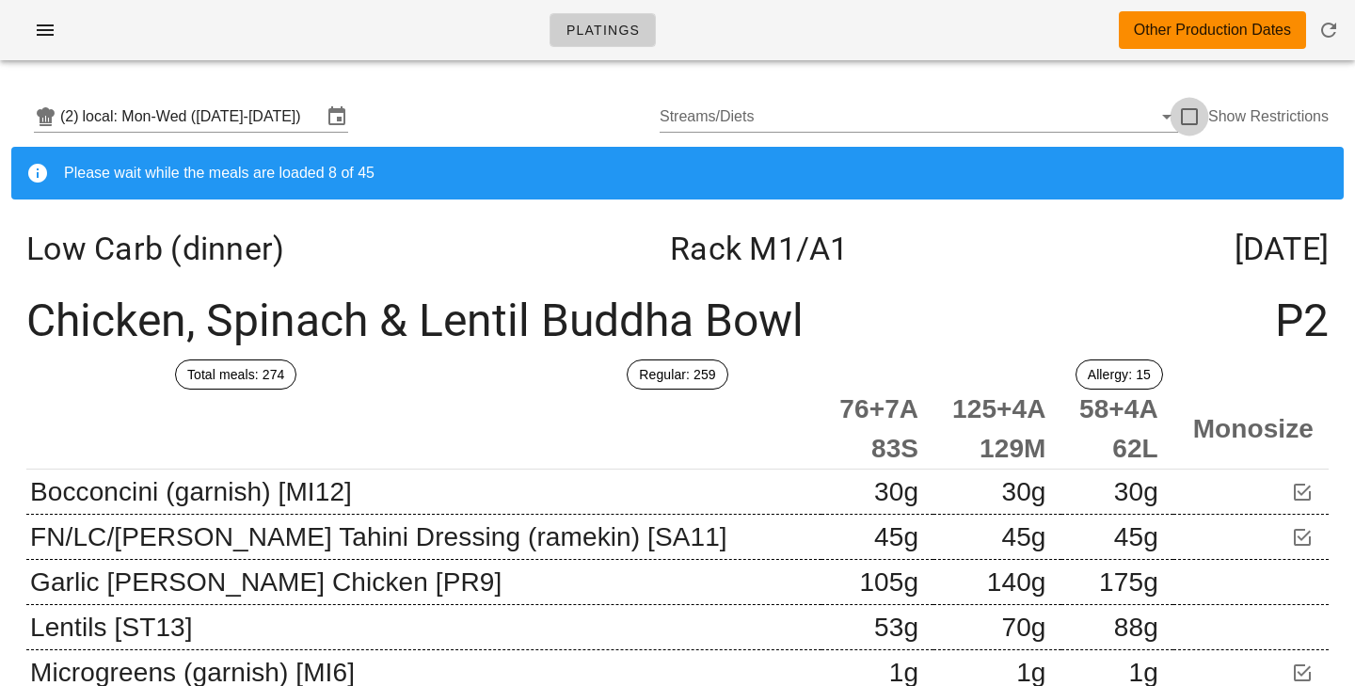
click at [1185, 120] on div at bounding box center [1190, 117] width 32 height 32
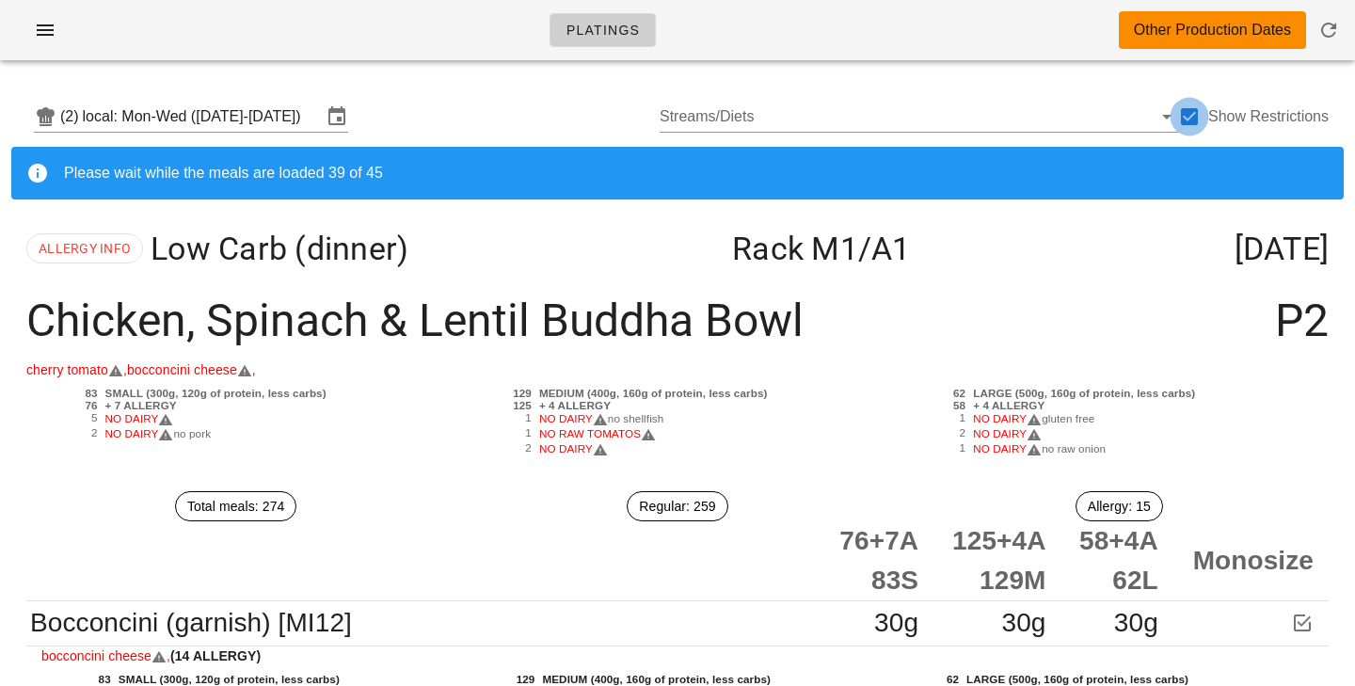
click at [1194, 114] on div at bounding box center [1190, 117] width 32 height 32
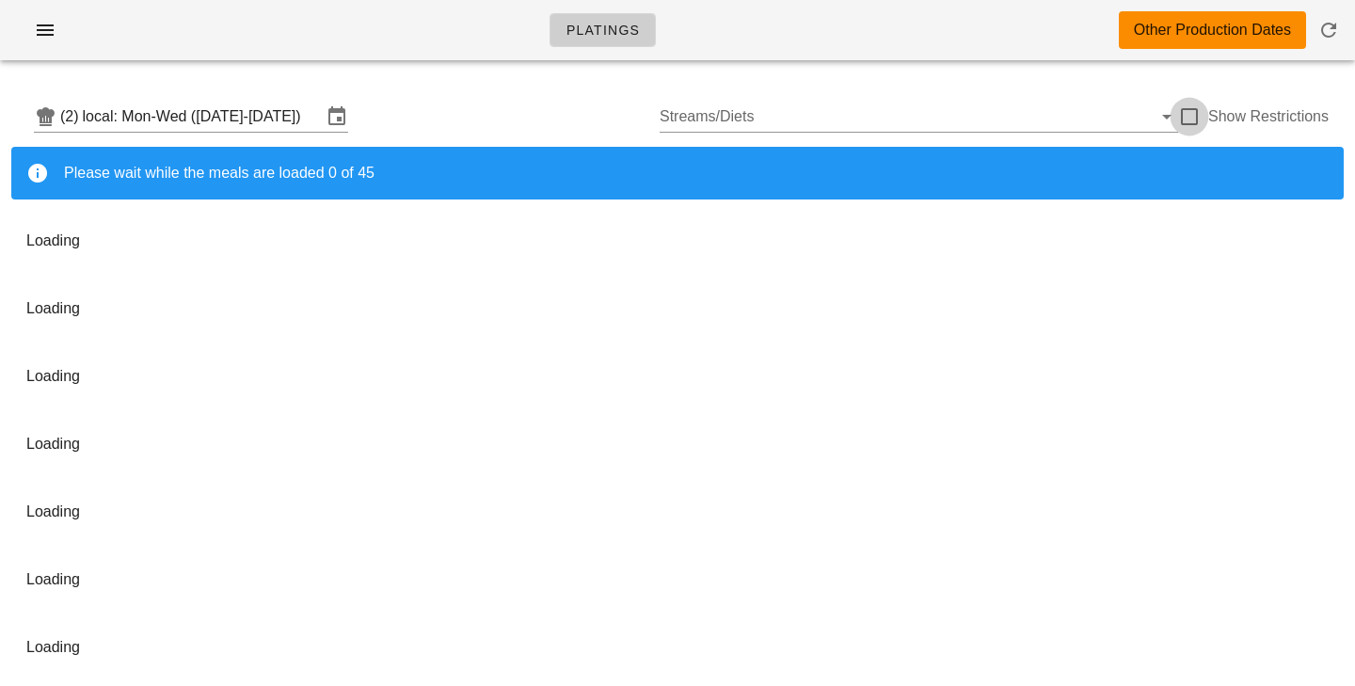
click at [1194, 115] on div at bounding box center [1190, 117] width 32 height 32
checkbox input "true"
click at [1197, 123] on div at bounding box center [1190, 117] width 32 height 32
checkbox input "true"
click at [1184, 114] on div at bounding box center [1190, 117] width 32 height 32
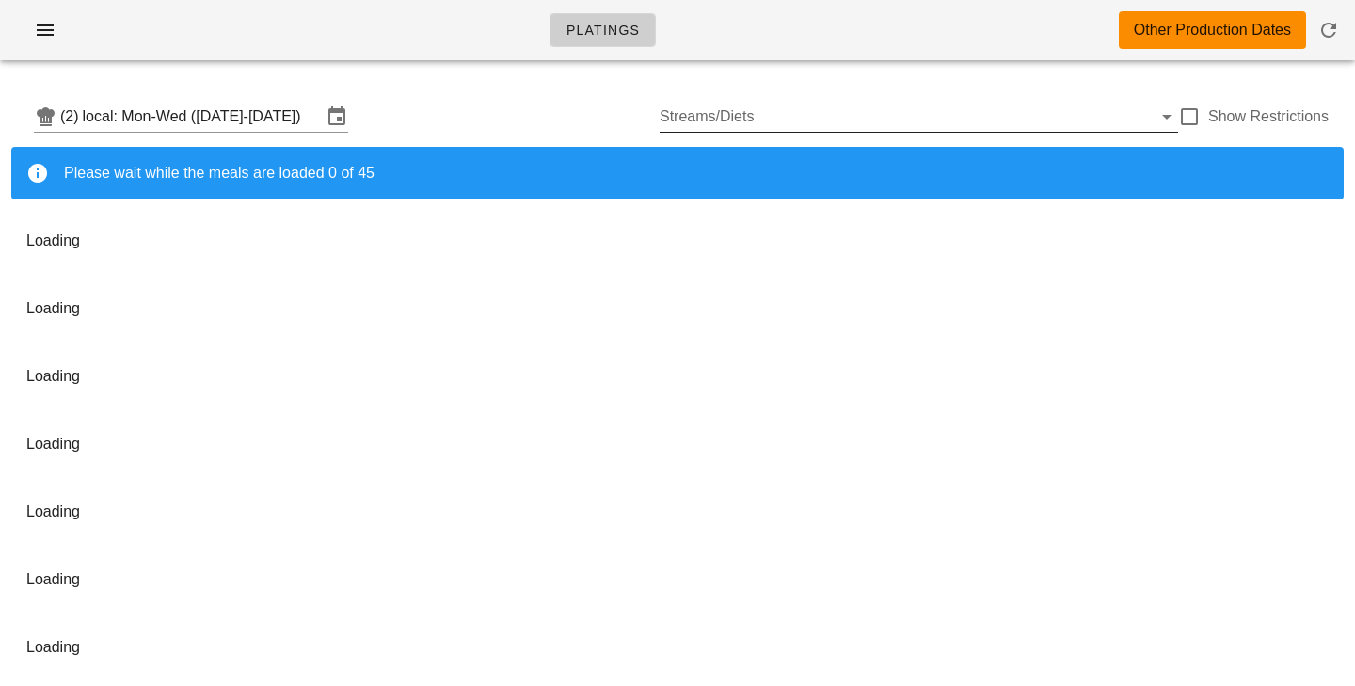
checkbox input "true"
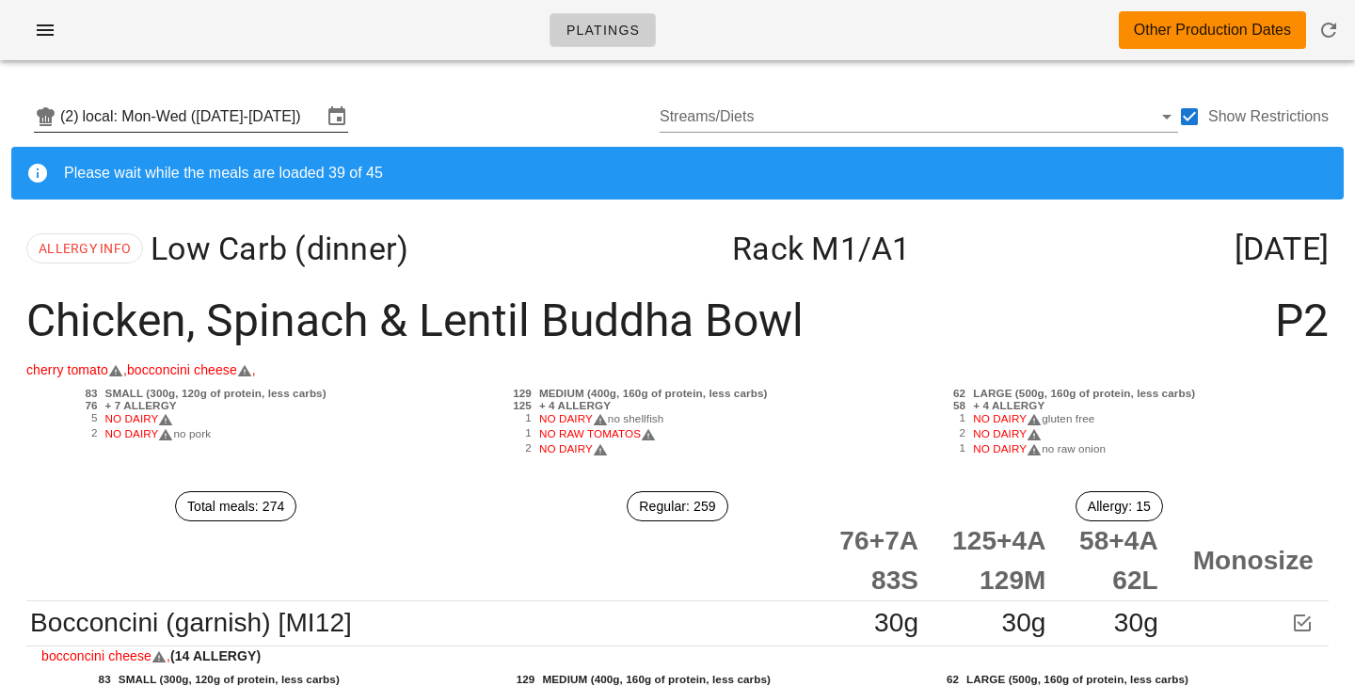
click at [299, 116] on input "local: Mon-Wed ([DATE]-[DATE])" at bounding box center [202, 117] width 239 height 30
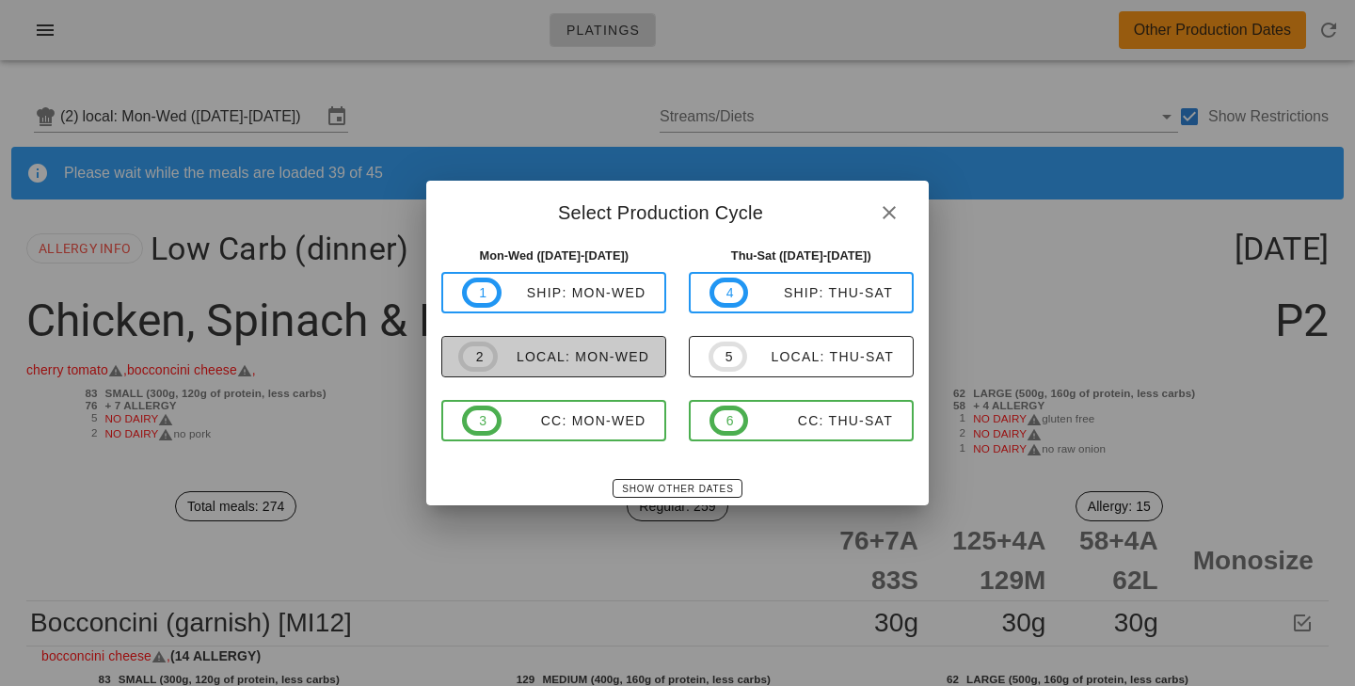
click at [635, 354] on div "local: Mon-Wed" at bounding box center [574, 356] width 152 height 15
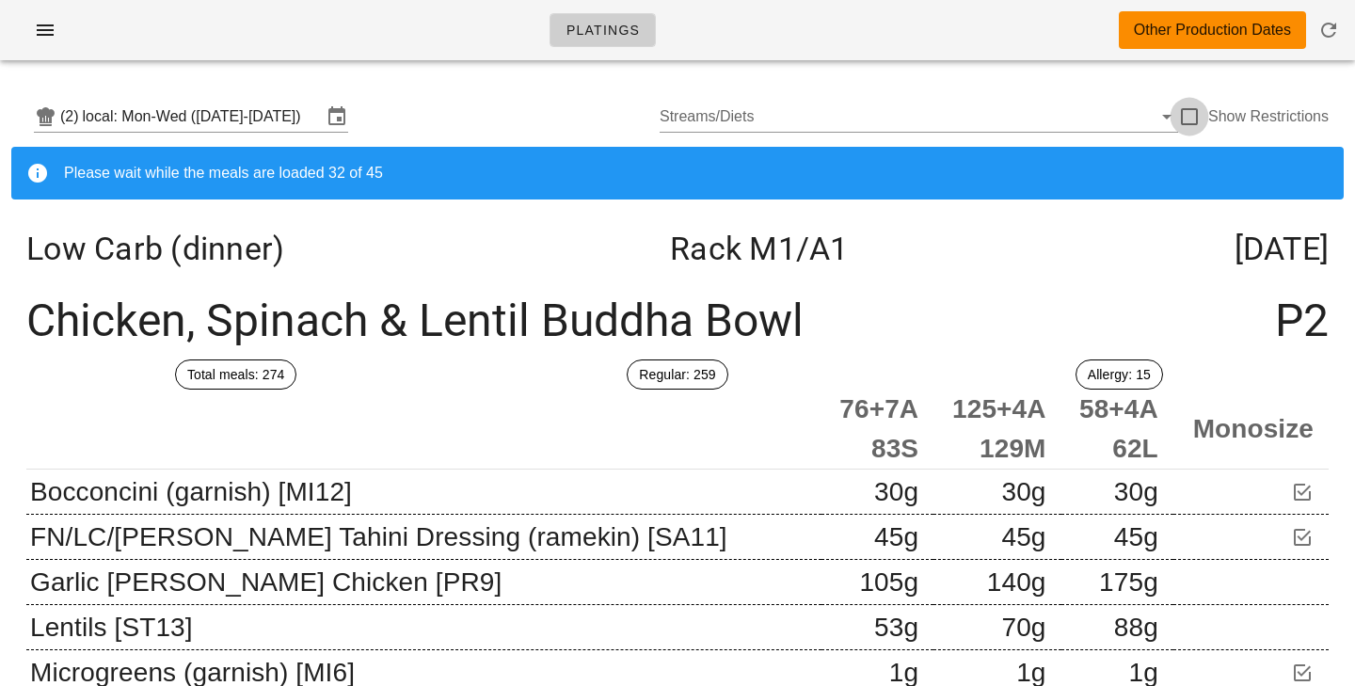
drag, startPoint x: 1187, startPoint y: 121, endPoint x: 817, endPoint y: 78, distance: 372.4
click at [1187, 120] on div at bounding box center [1190, 117] width 32 height 32
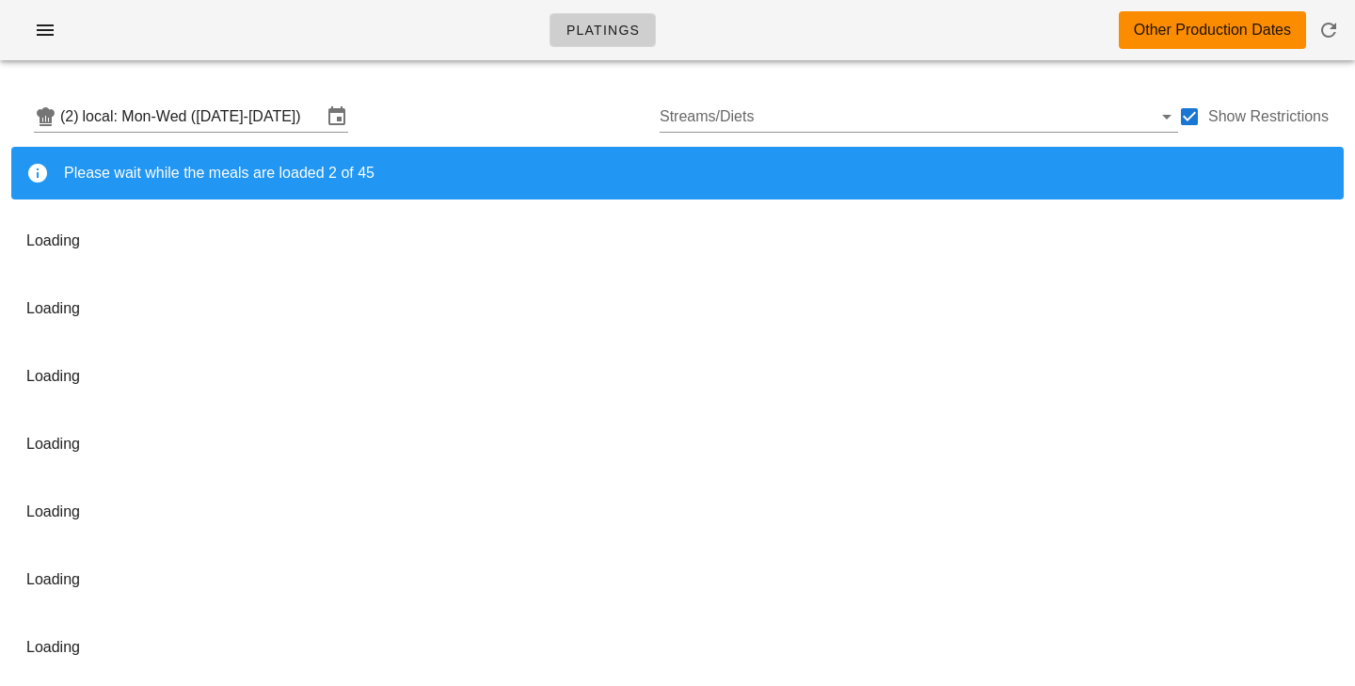
checkbox input "true"
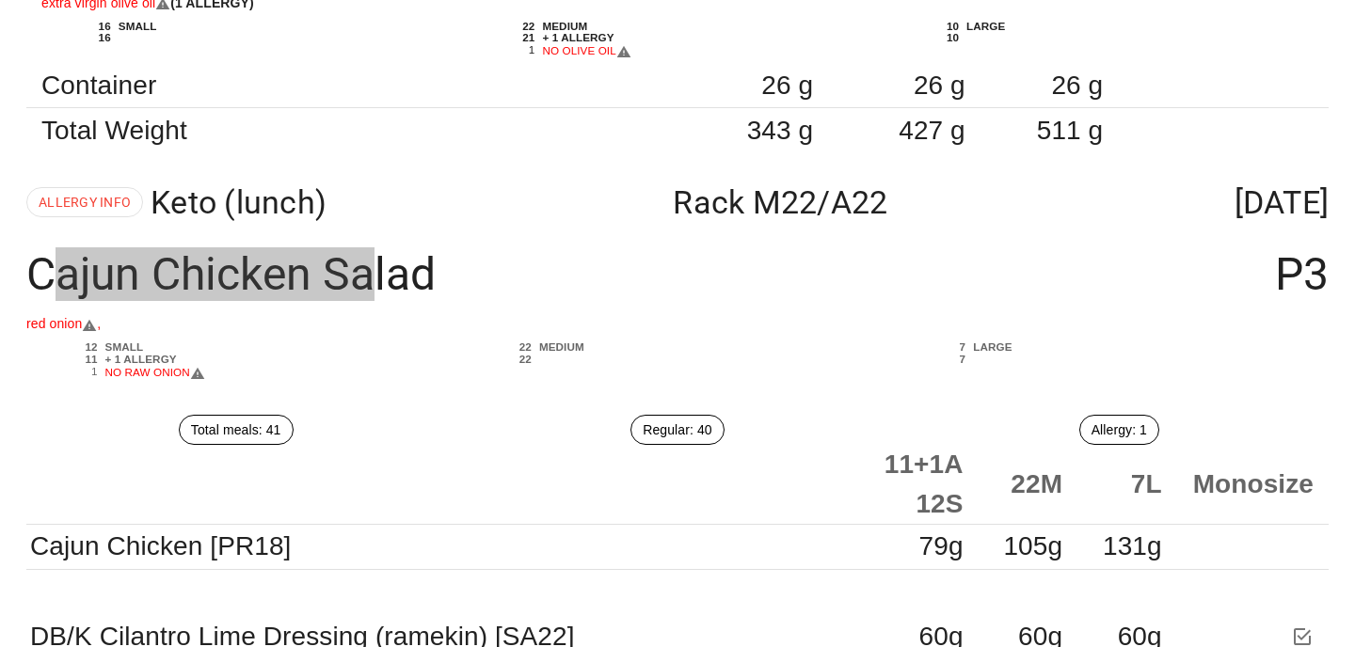
scroll to position [32958, 0]
